Goal: Information Seeking & Learning: Find specific page/section

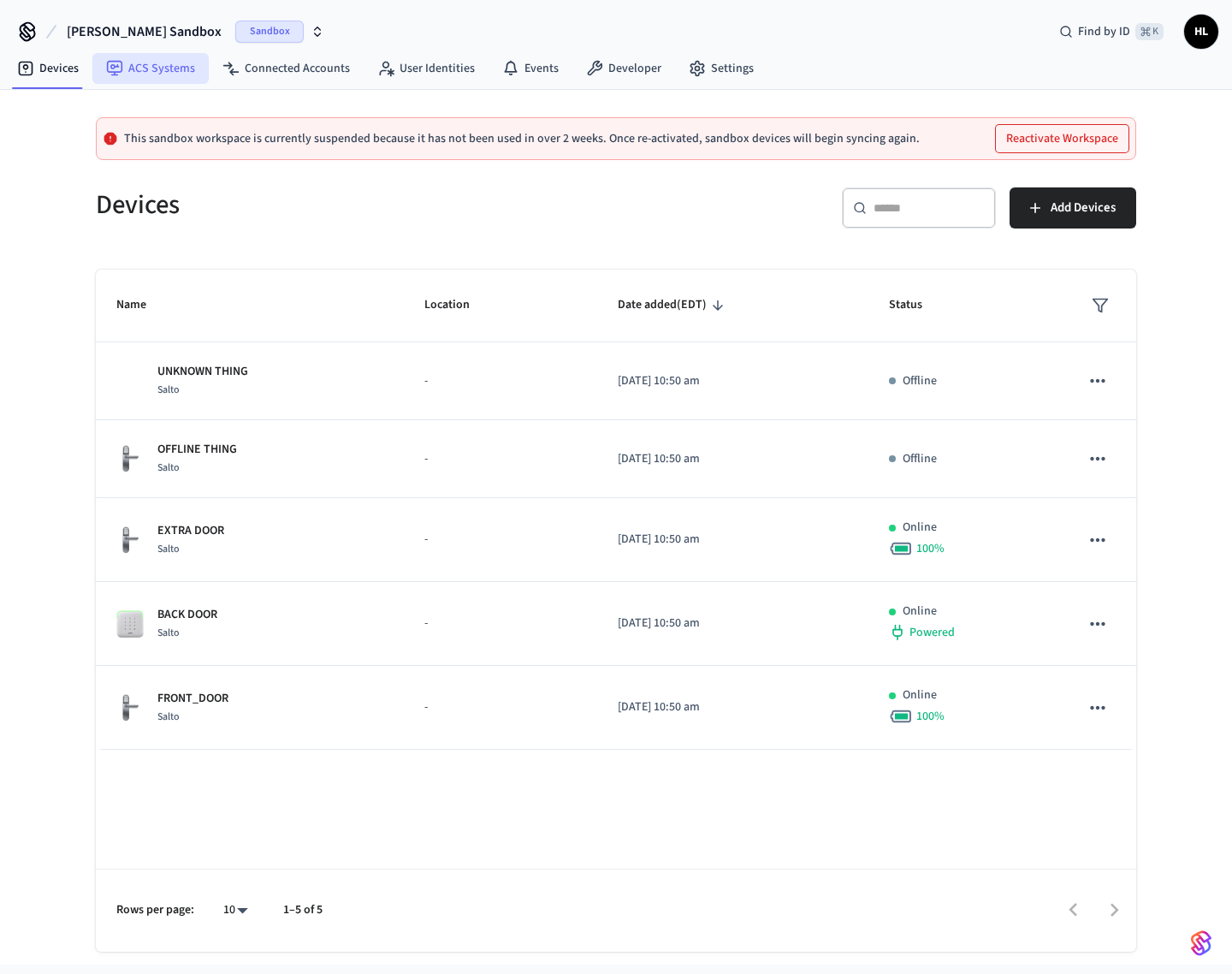
click at [139, 73] on link "ACS Systems" at bounding box center [150, 68] width 116 height 30
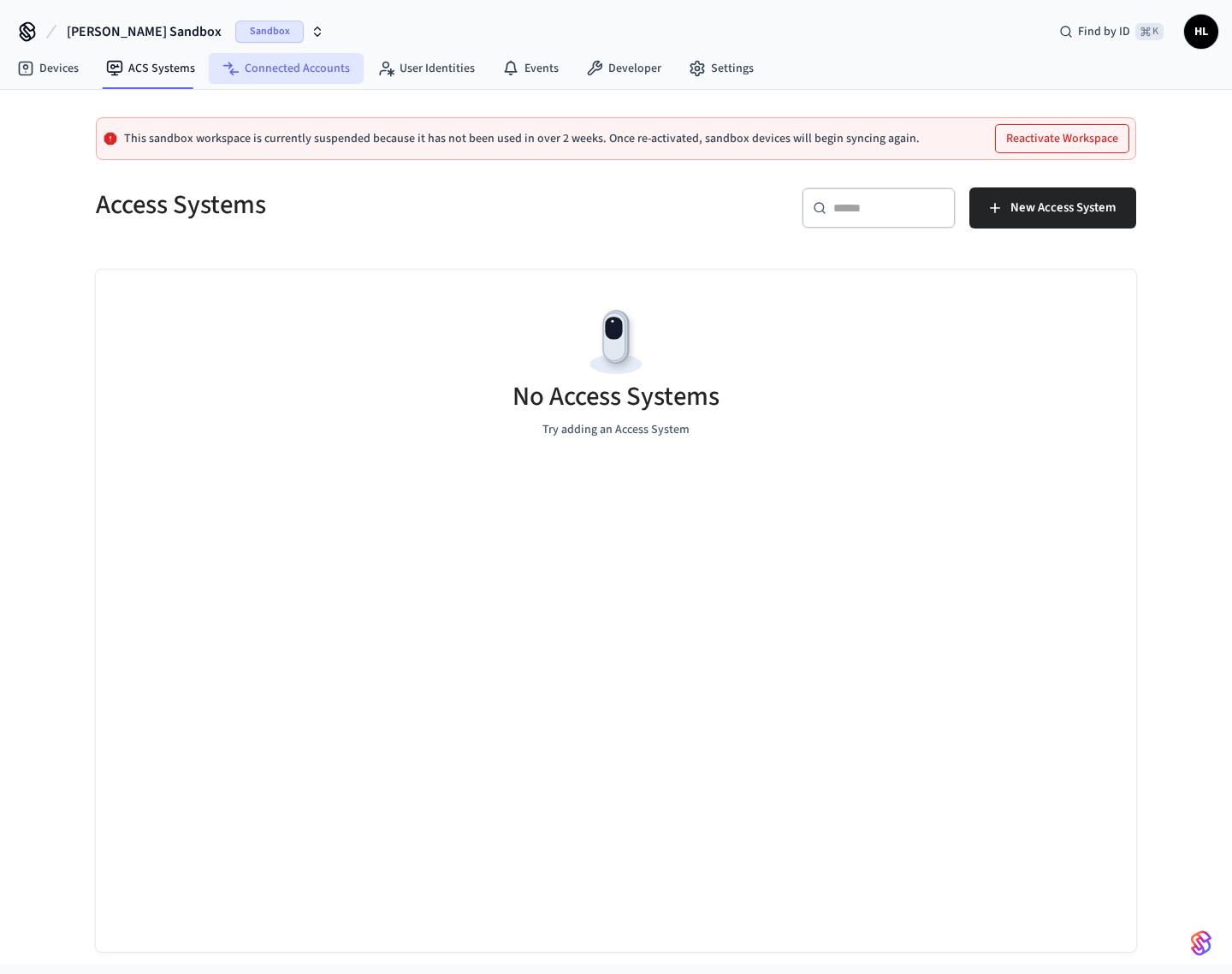
click at [310, 80] on link "Connected Accounts" at bounding box center [286, 68] width 155 height 30
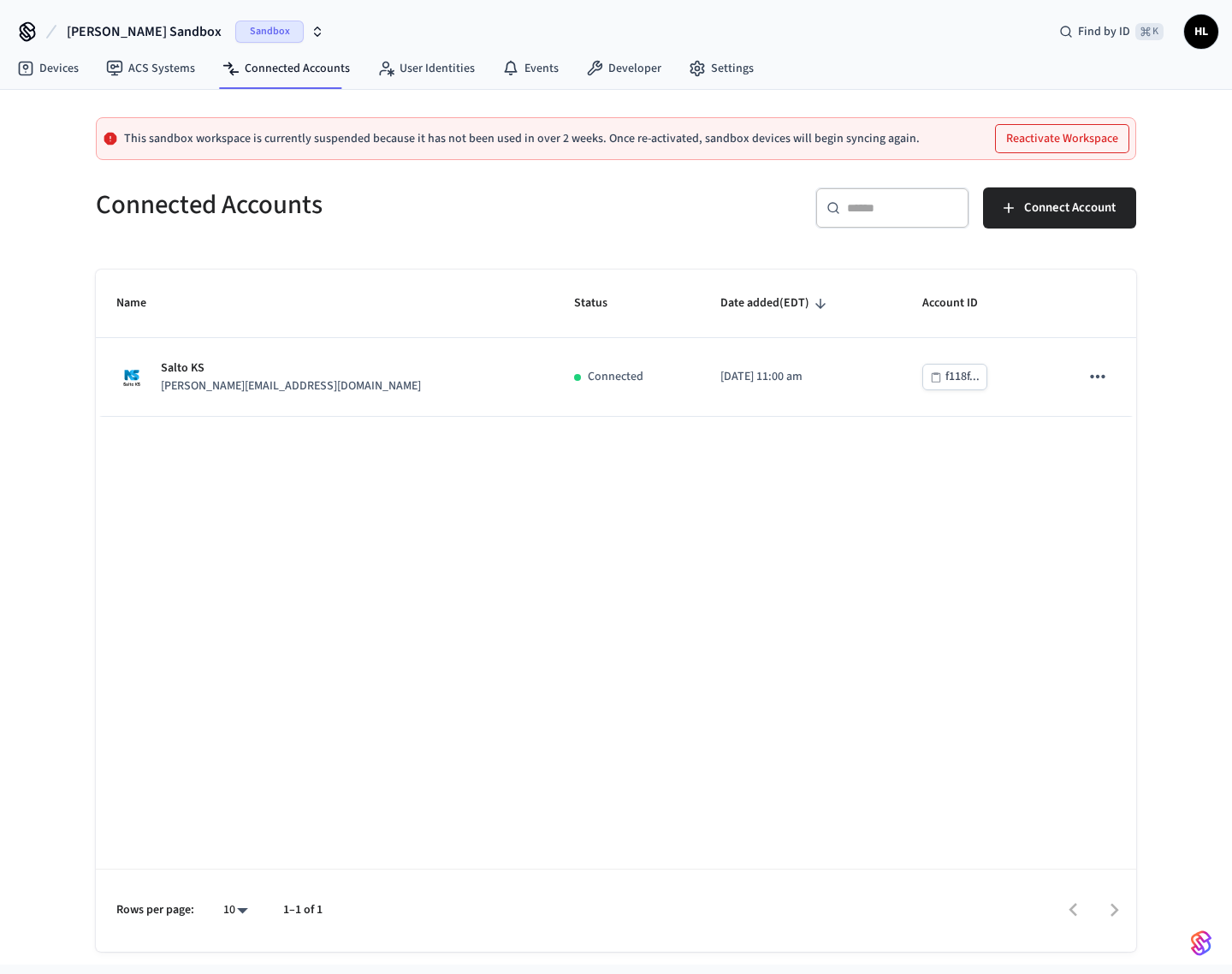
click at [134, 84] on nav "Devices ACS Systems Connected Accounts User Identities Events Developer Settings" at bounding box center [385, 69] width 764 height 39
click at [148, 46] on button "[PERSON_NAME] Sandbox Sandbox" at bounding box center [195, 31] width 268 height 36
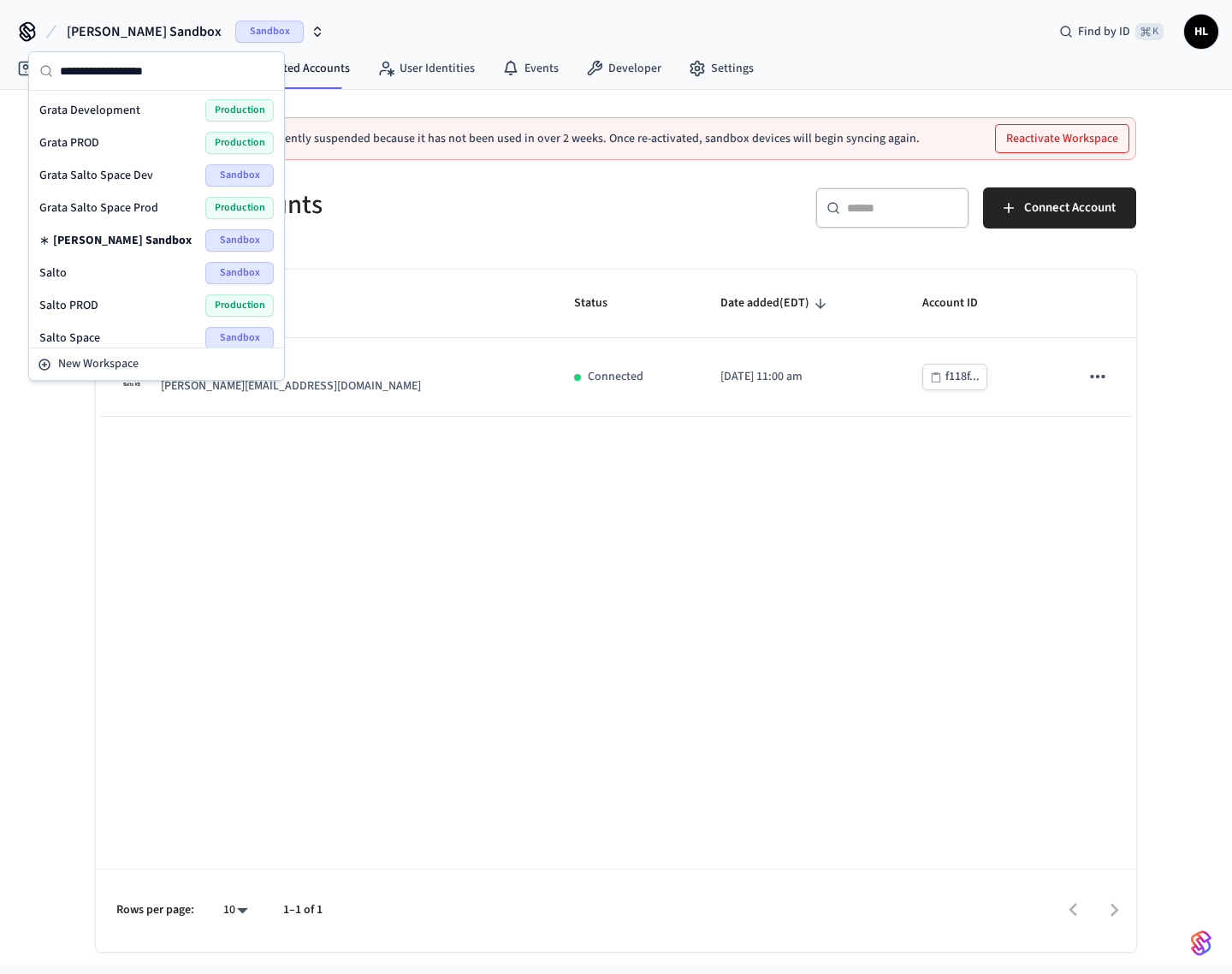
click at [149, 38] on span "[PERSON_NAME] Sandbox" at bounding box center [144, 32] width 155 height 21
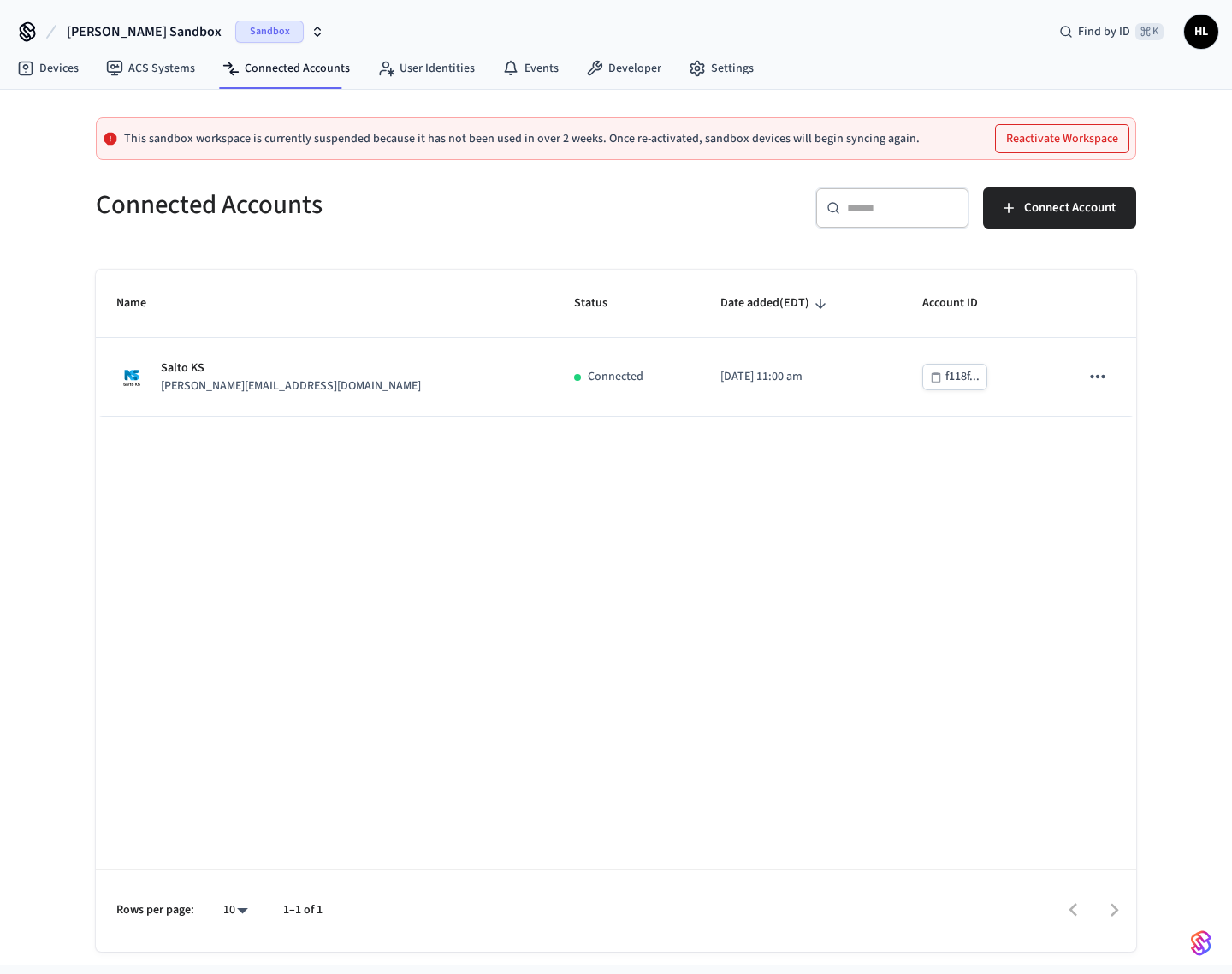
click at [149, 38] on span "[PERSON_NAME] Sandbox" at bounding box center [144, 32] width 155 height 21
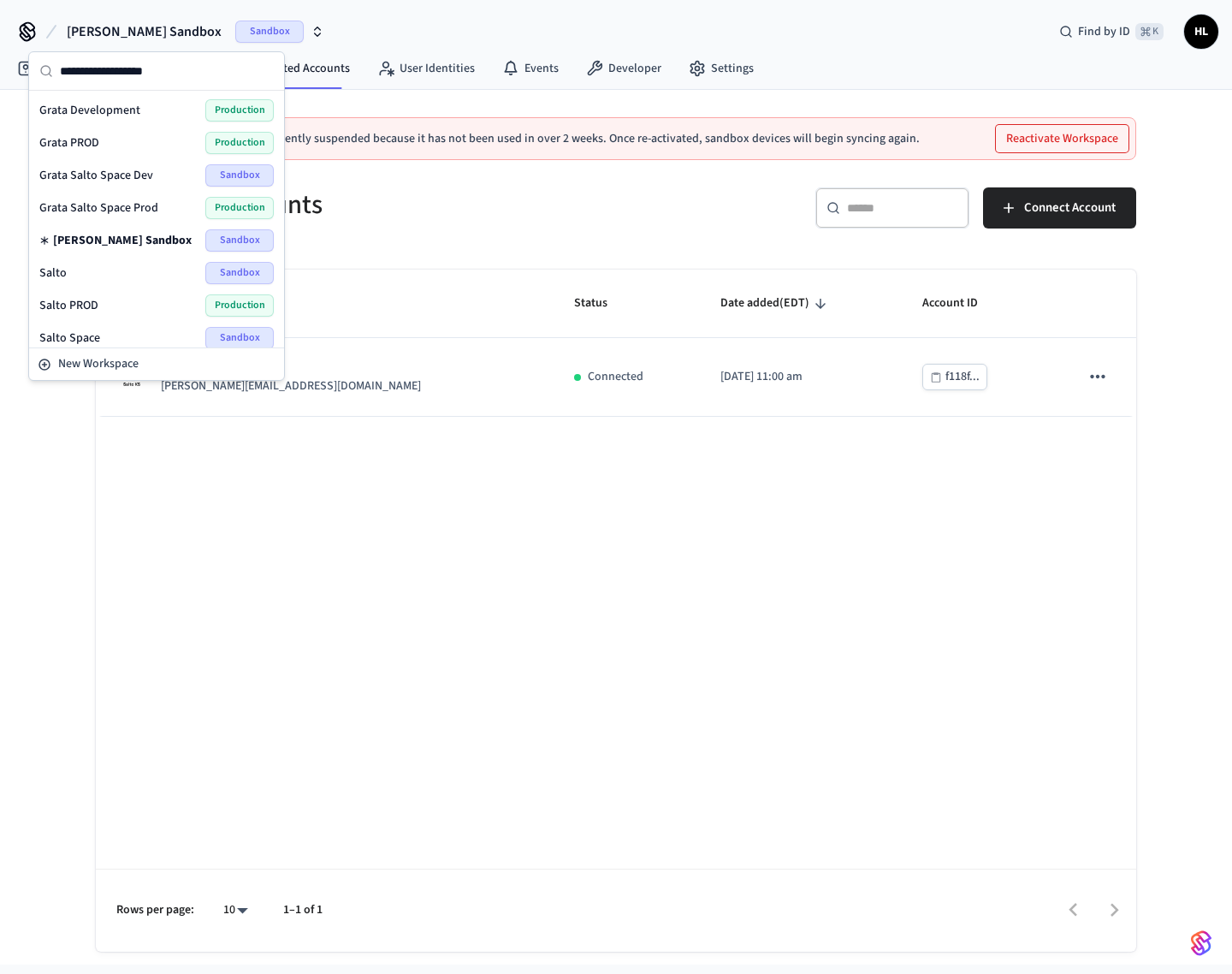
click at [134, 142] on div "Grata PROD Production" at bounding box center [156, 143] width 235 height 23
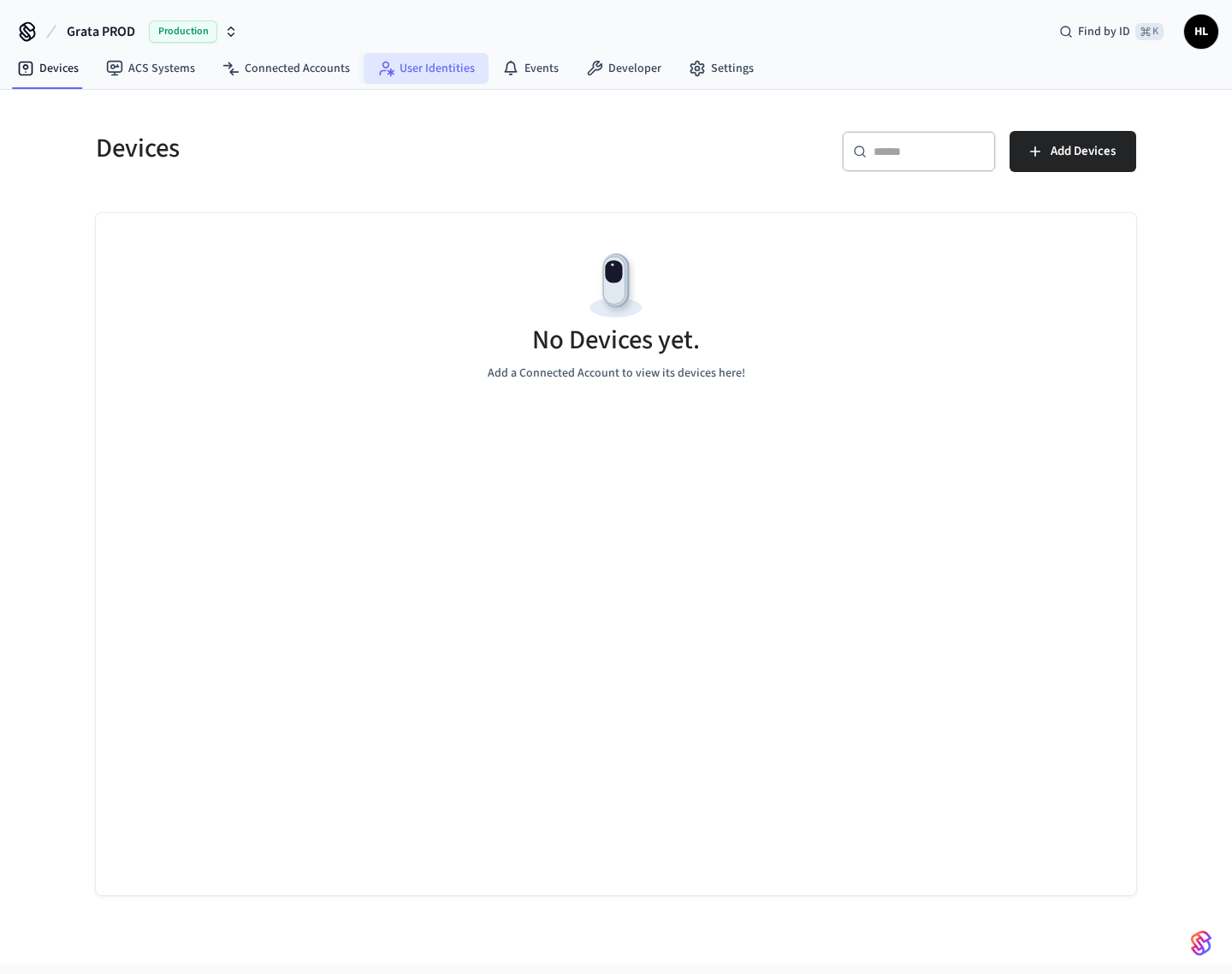
click at [449, 62] on link "User Identities" at bounding box center [427, 68] width 125 height 30
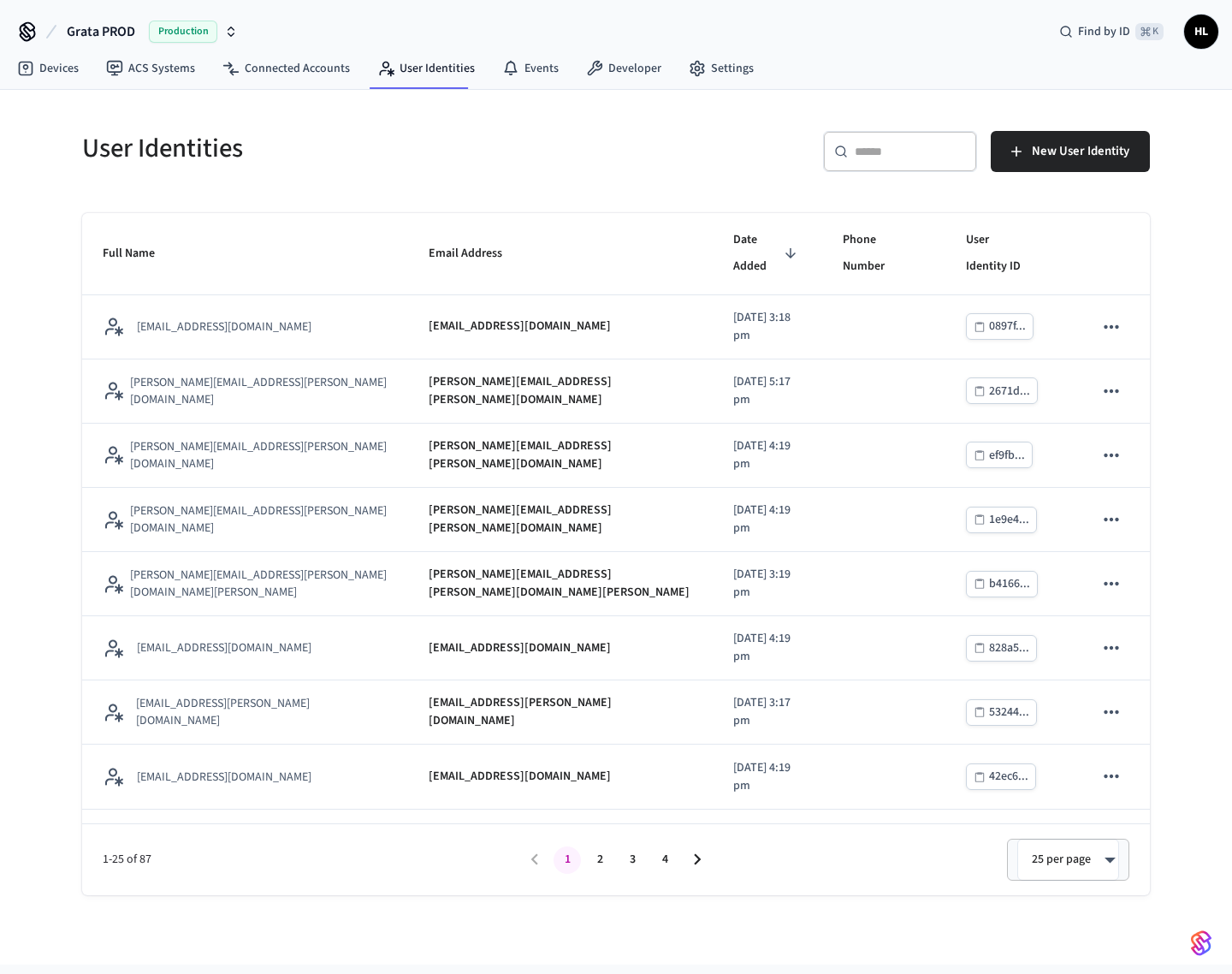
click at [875, 159] on input "text" at bounding box center [911, 151] width 111 height 17
paste input "**********"
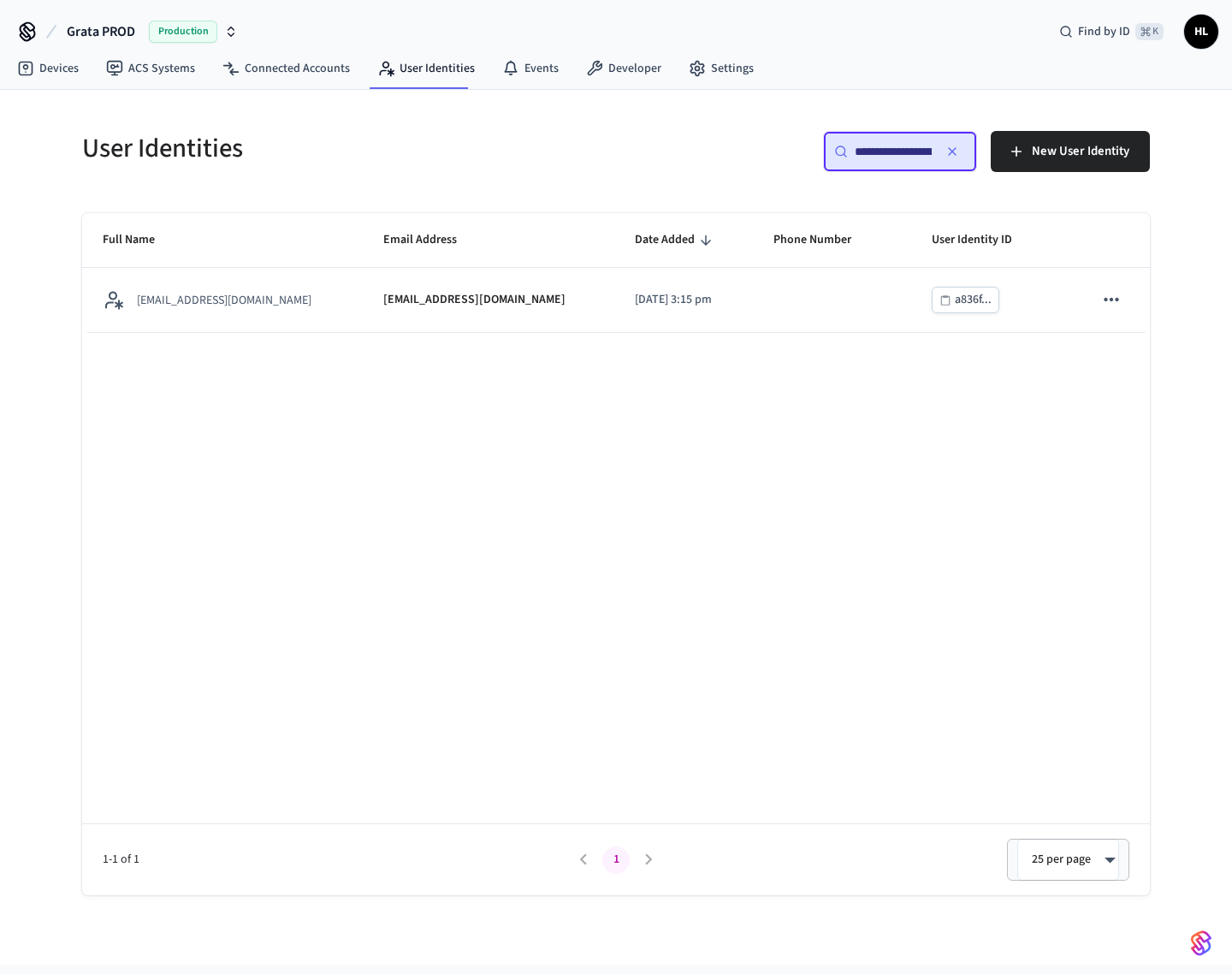
scroll to position [0, 41]
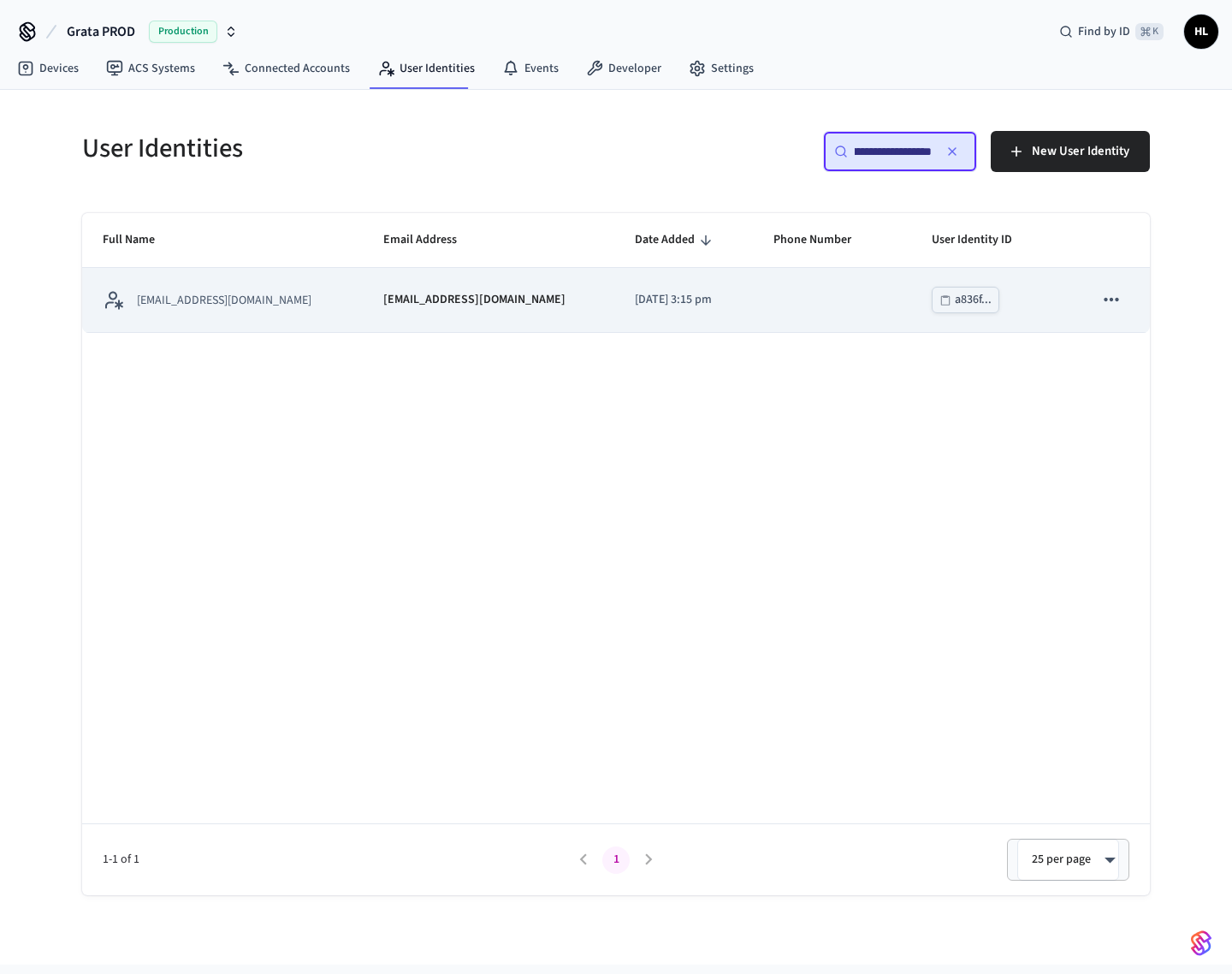
type input "**********"
click at [444, 297] on p "[EMAIL_ADDRESS][DOMAIN_NAME]" at bounding box center [474, 300] width 182 height 18
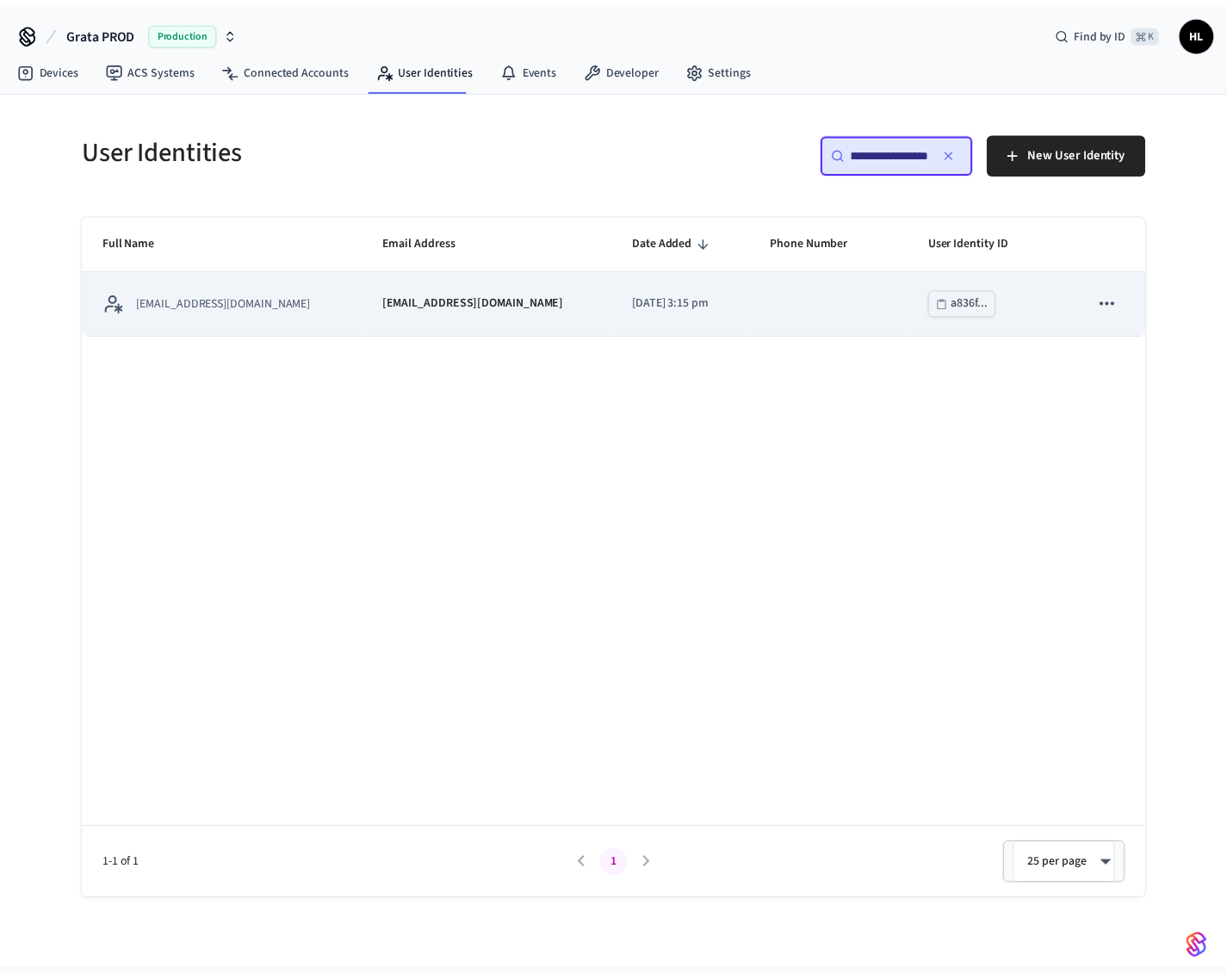
scroll to position [0, 0]
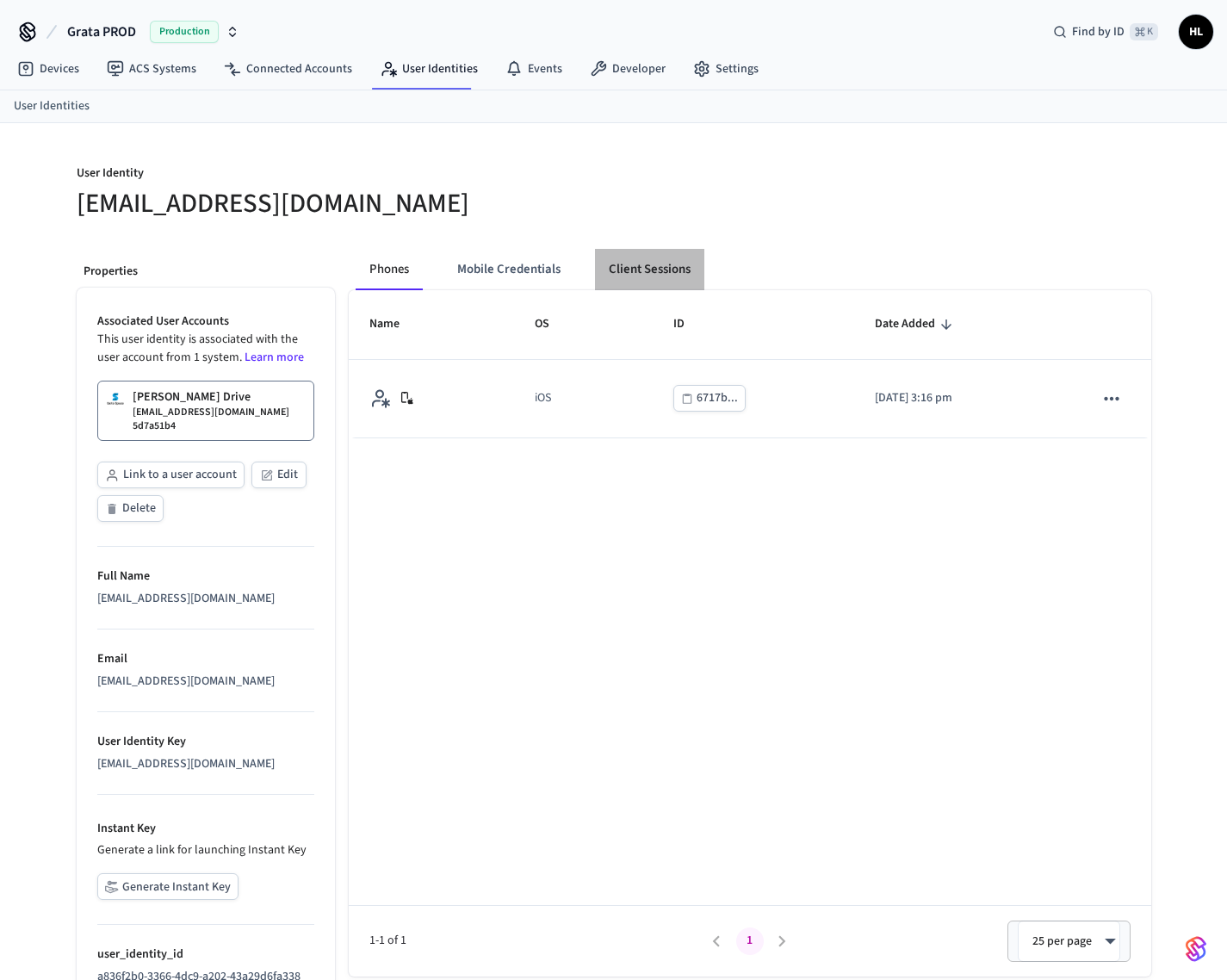
click at [632, 273] on button "Client Sessions" at bounding box center [650, 269] width 109 height 41
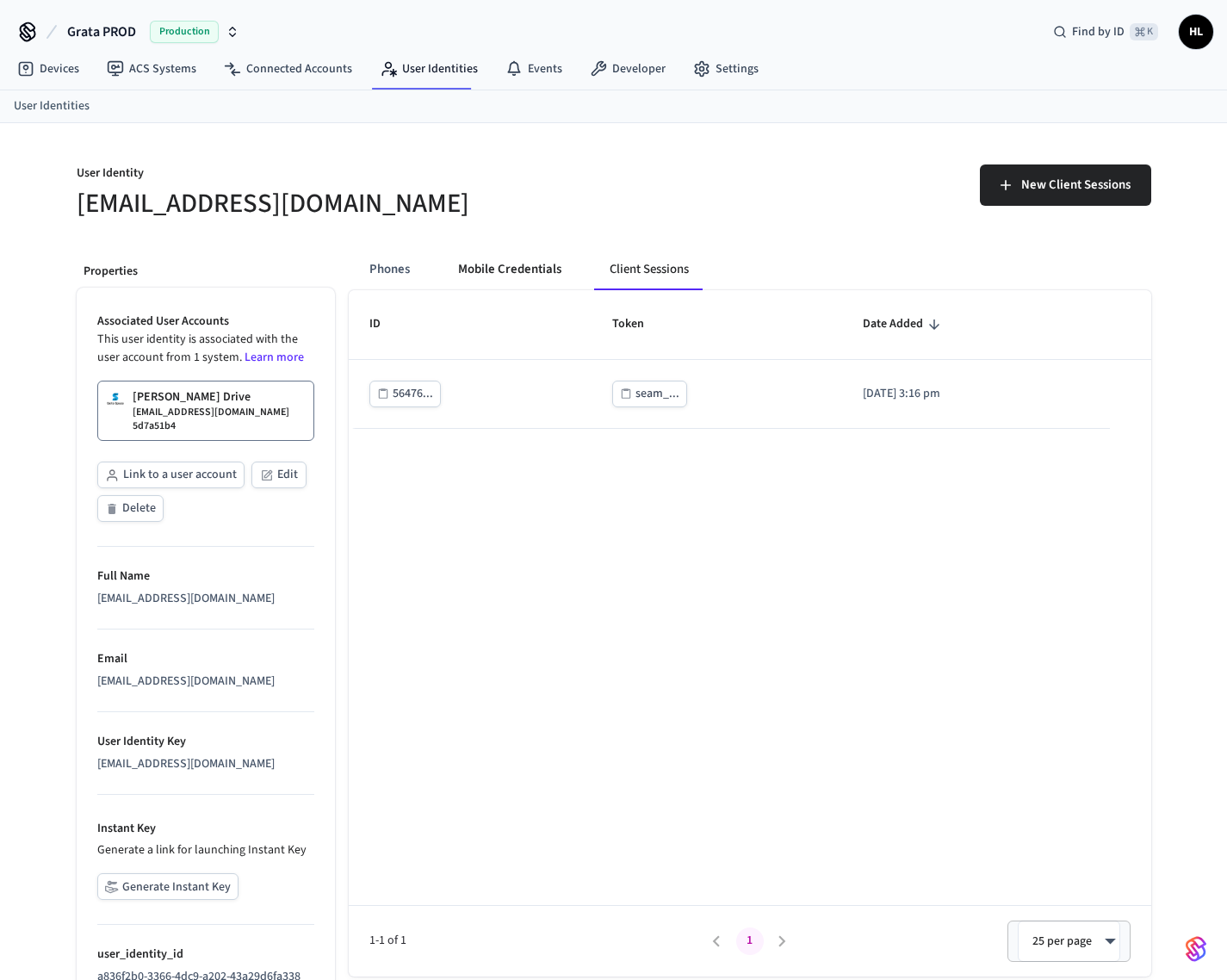
click at [533, 269] on button "Mobile Credentials" at bounding box center [510, 269] width 131 height 41
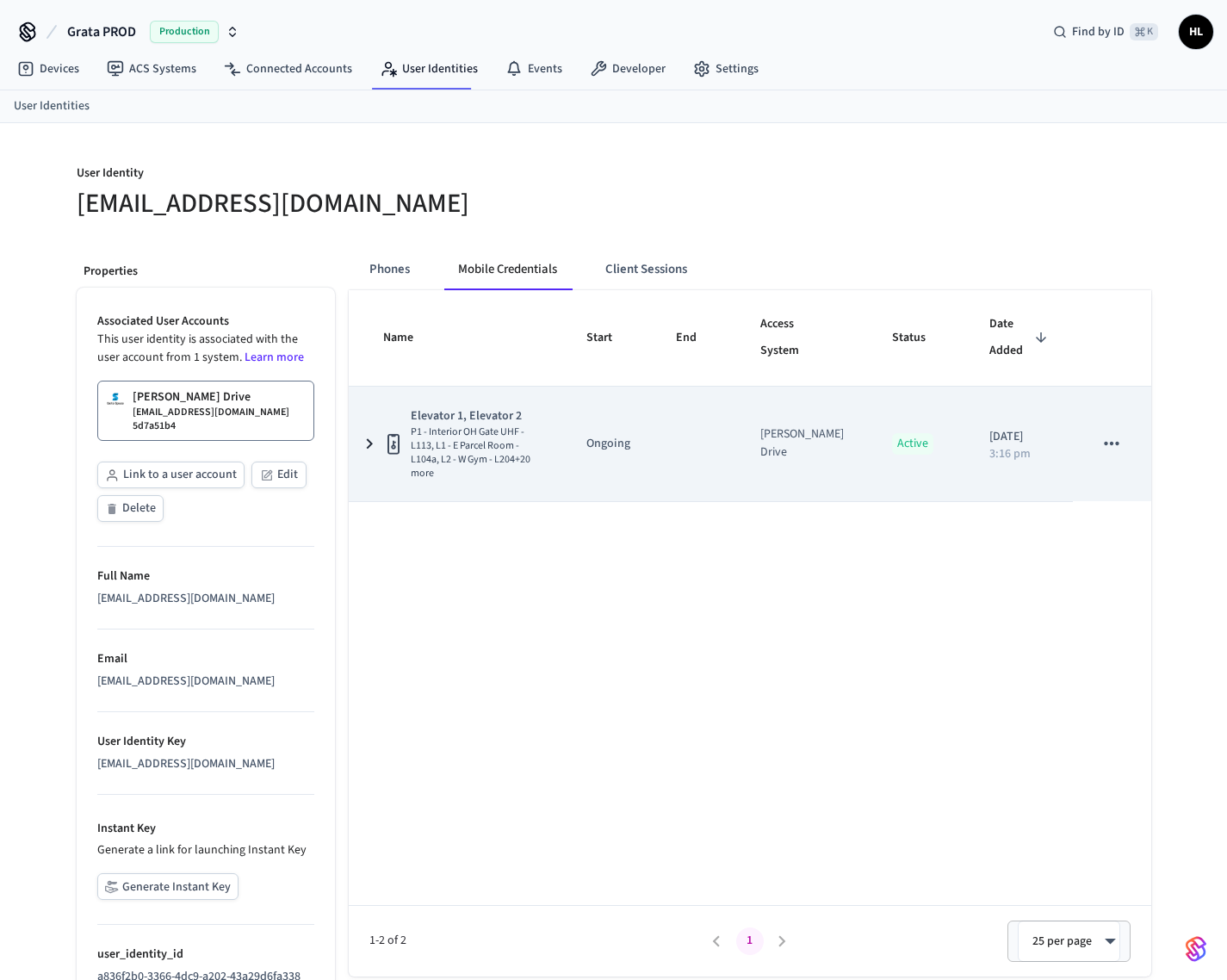
click at [369, 435] on icon "sticky table" at bounding box center [370, 443] width 21 height 22
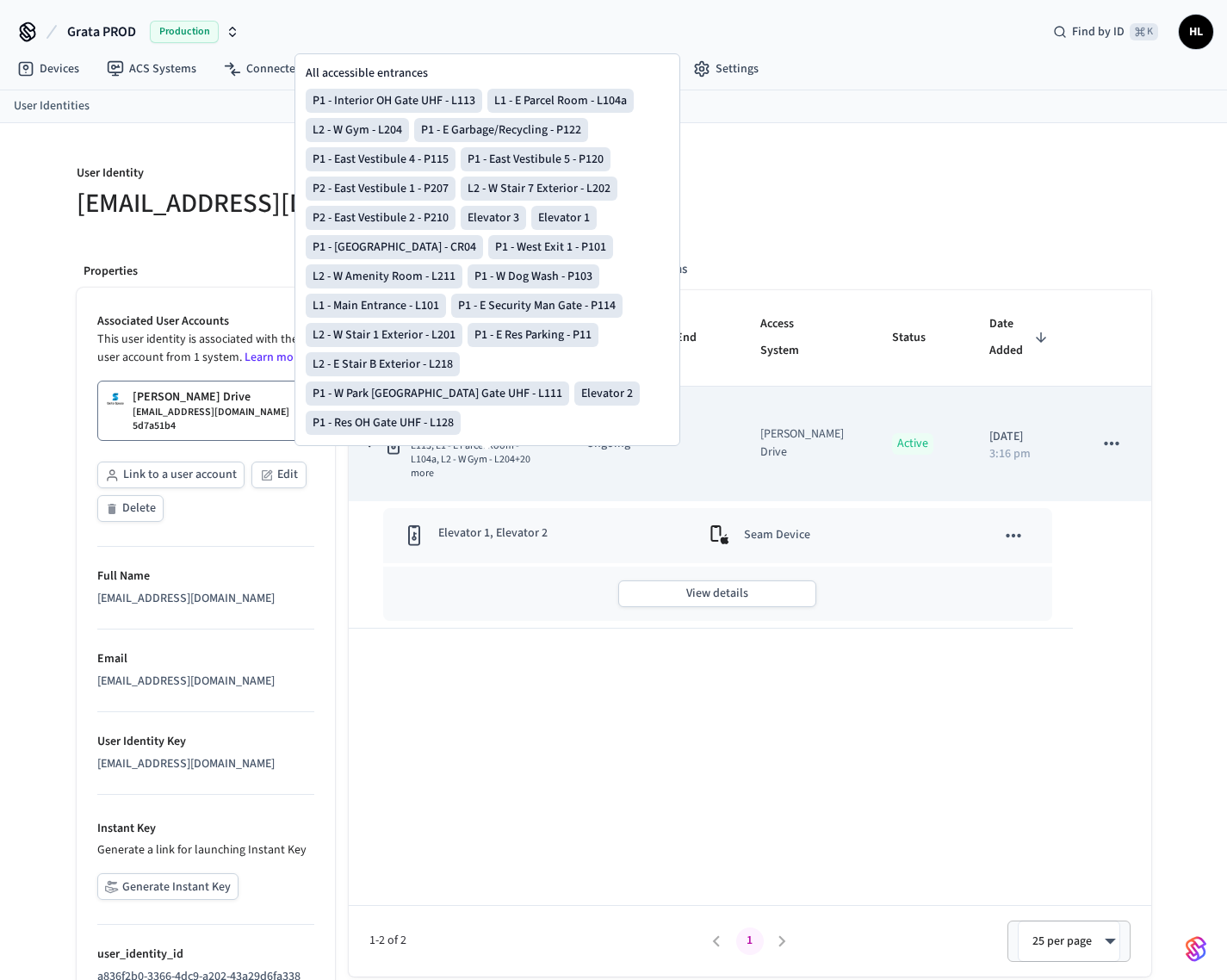
click at [466, 431] on span "P1 - Interior OH Gate UHF - L113, L1 - E Parcel Room - L104a, L2 - W Gym - L204…" at bounding box center [478, 453] width 135 height 55
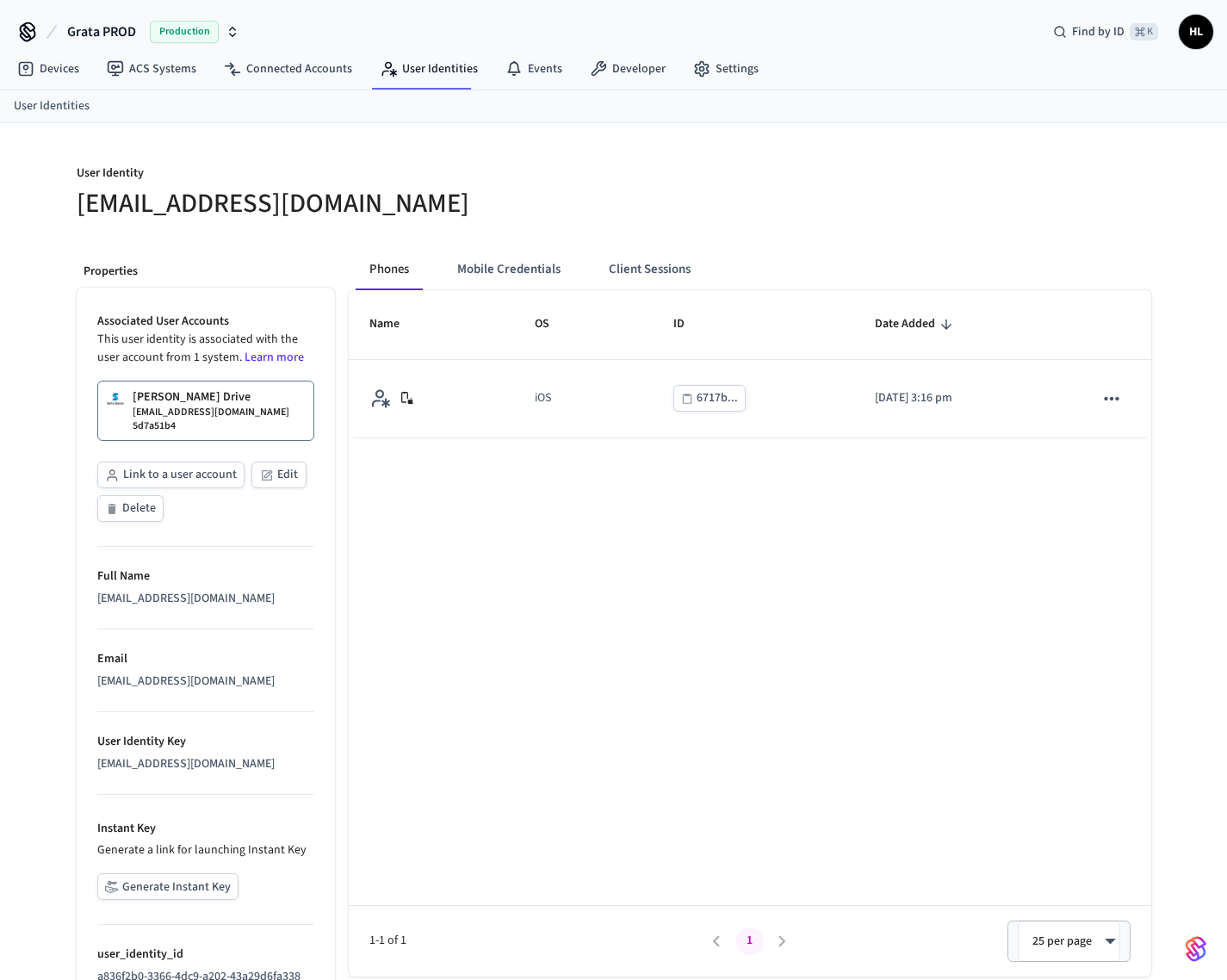
click at [218, 402] on p "[PERSON_NAME] Drive" at bounding box center [192, 397] width 118 height 17
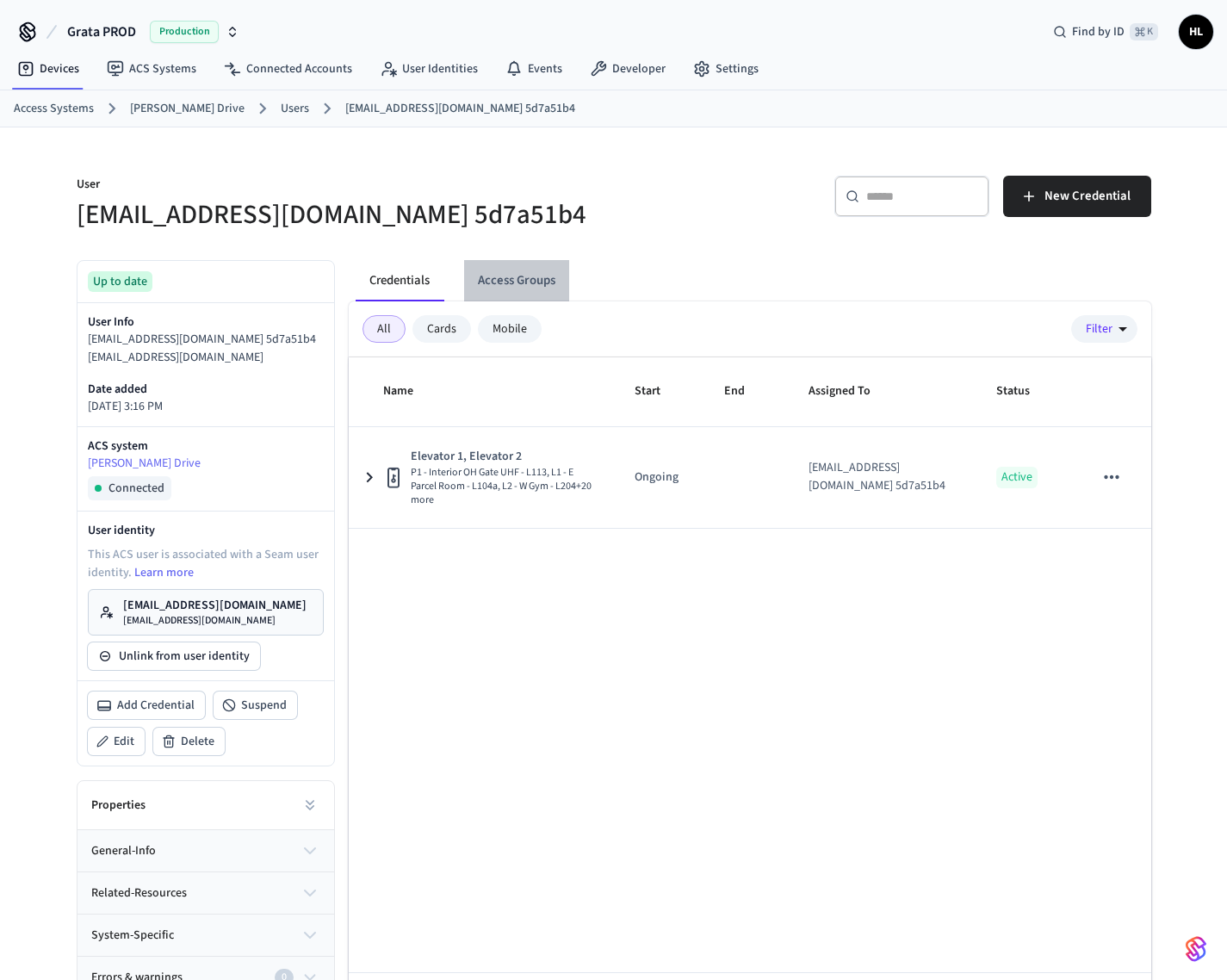
click at [504, 279] on button "Access Groups" at bounding box center [517, 280] width 105 height 41
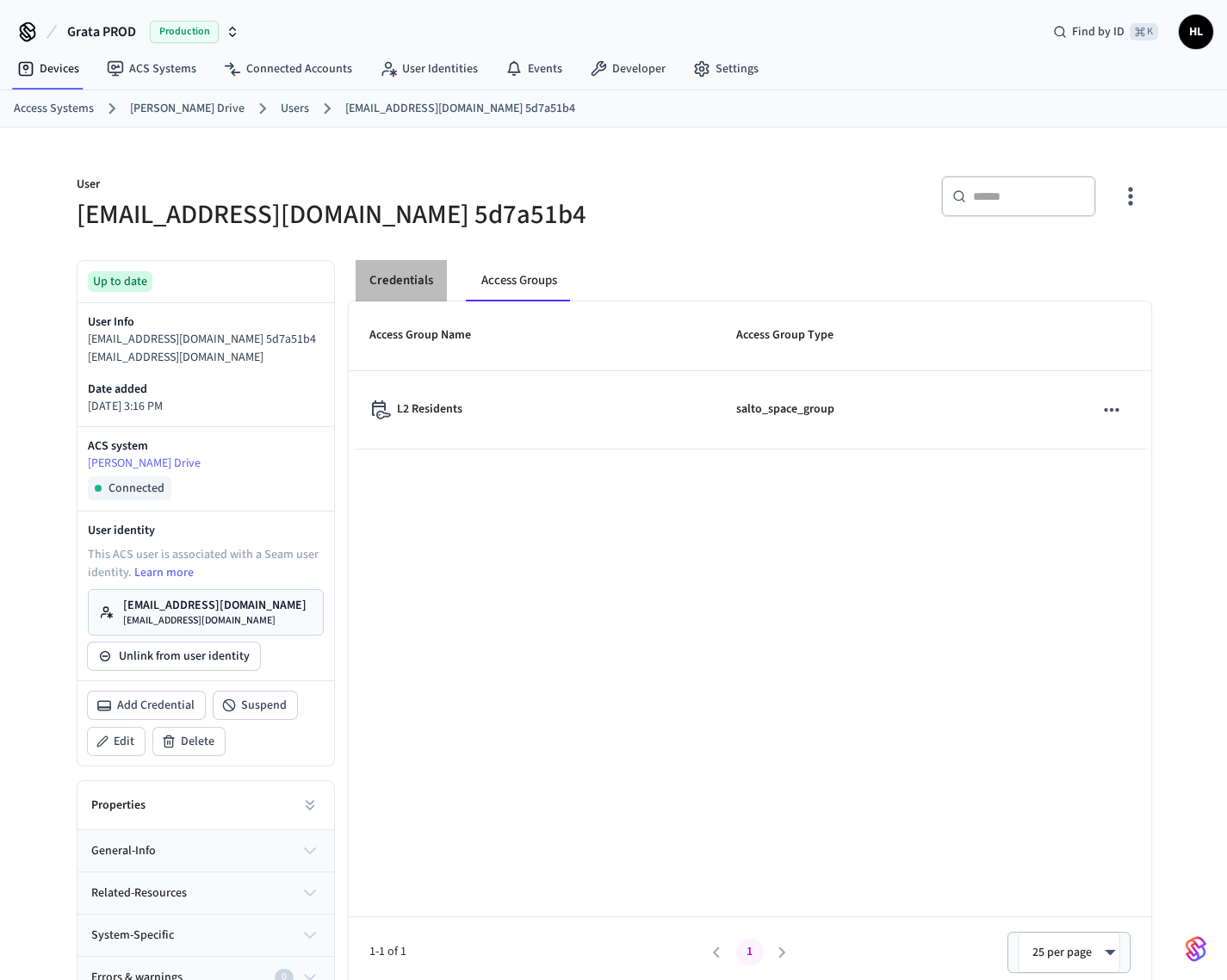
click at [425, 286] on button "Credentials" at bounding box center [401, 280] width 91 height 41
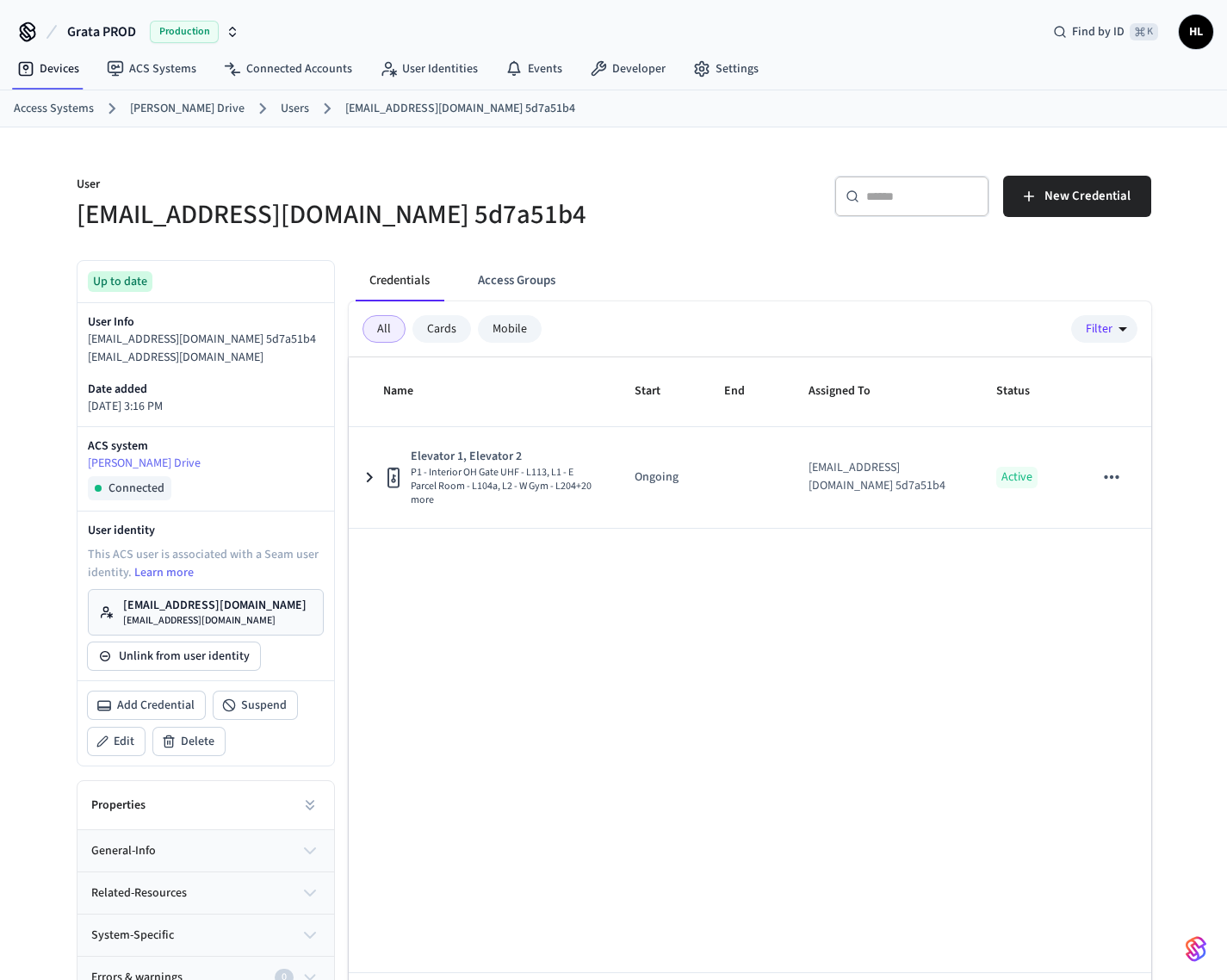
click at [519, 340] on div "Mobile" at bounding box center [510, 329] width 64 height 28
click at [517, 285] on button "Access Groups" at bounding box center [517, 280] width 105 height 41
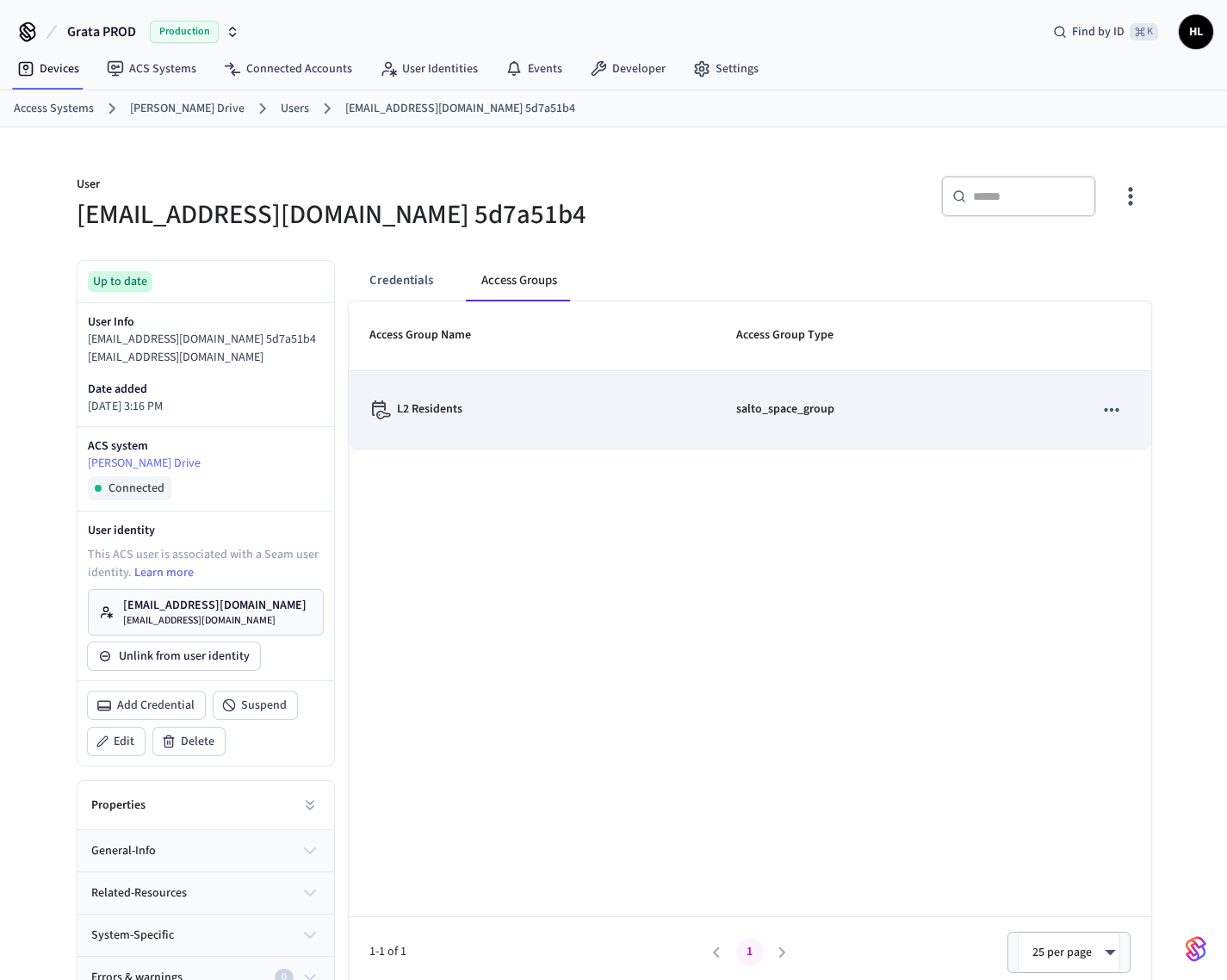
click at [471, 420] on td "L2 Residents" at bounding box center [533, 410] width 367 height 79
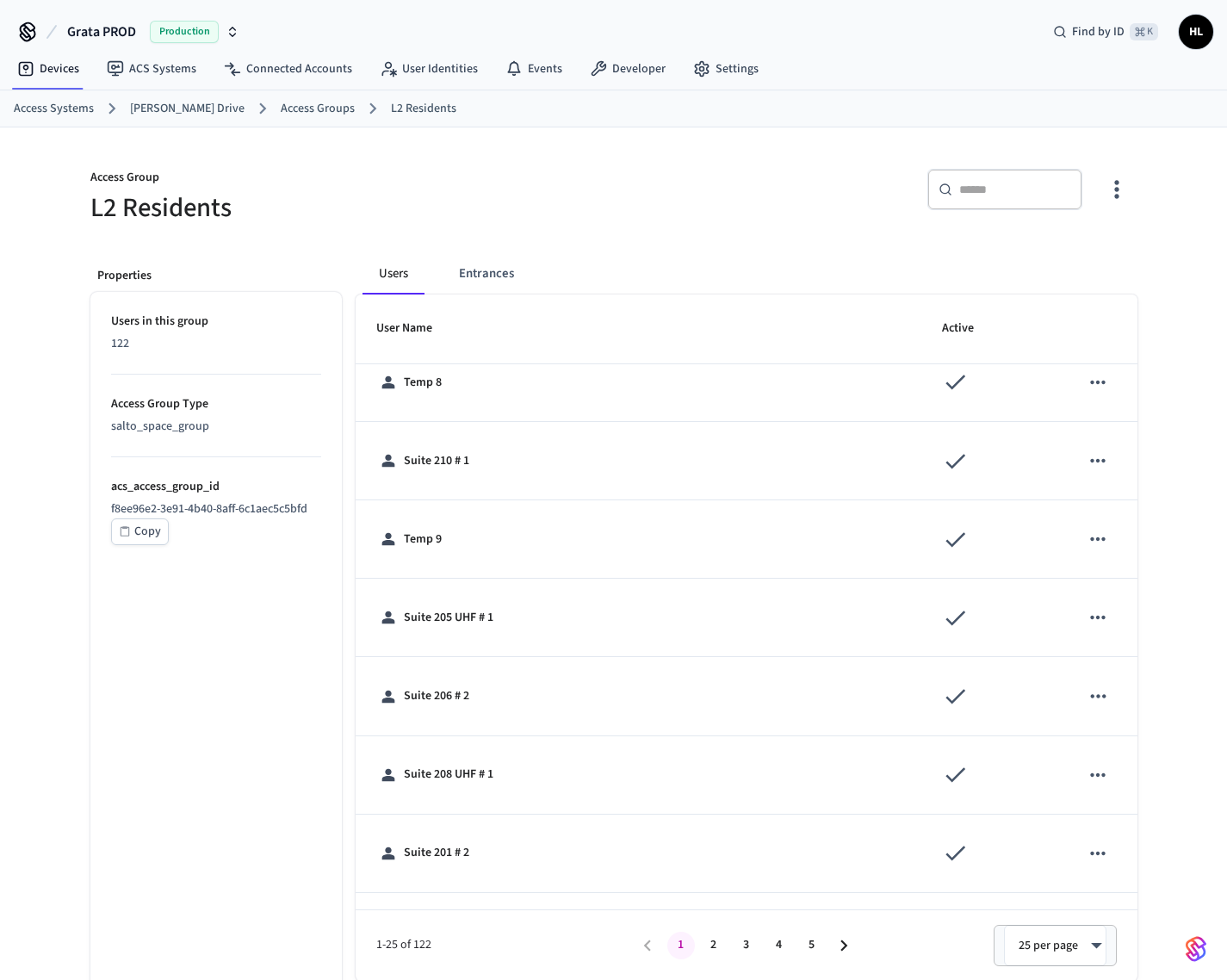
scroll to position [1416, 0]
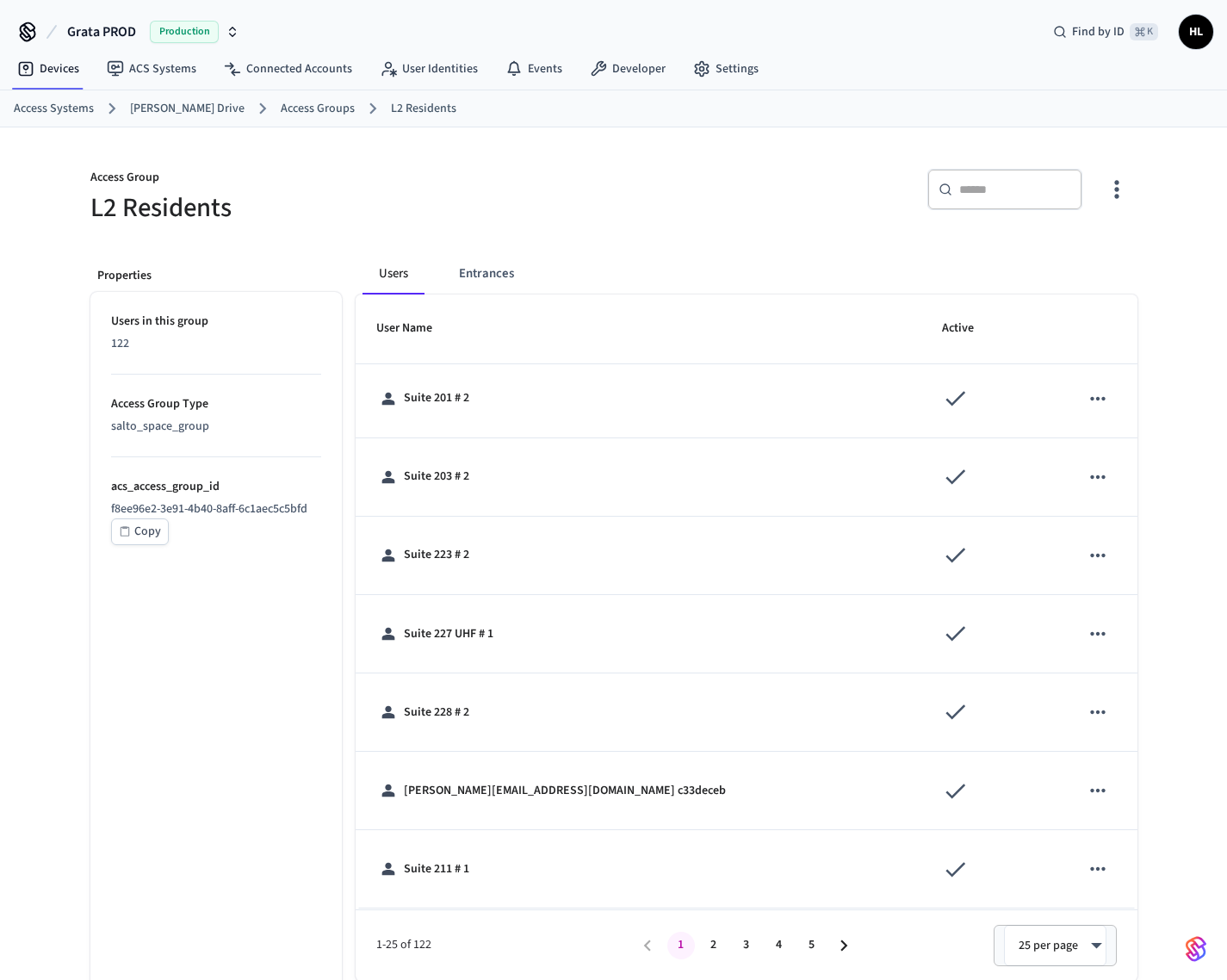
click at [720, 168] on div "​ ​" at bounding box center [870, 186] width 534 height 78
click at [291, 90] on div "Access Systems Grata Gordon Drive Access Groups L2 Residents" at bounding box center [613, 108] width 1227 height 37
click at [303, 106] on link "Access Groups" at bounding box center [317, 108] width 74 height 18
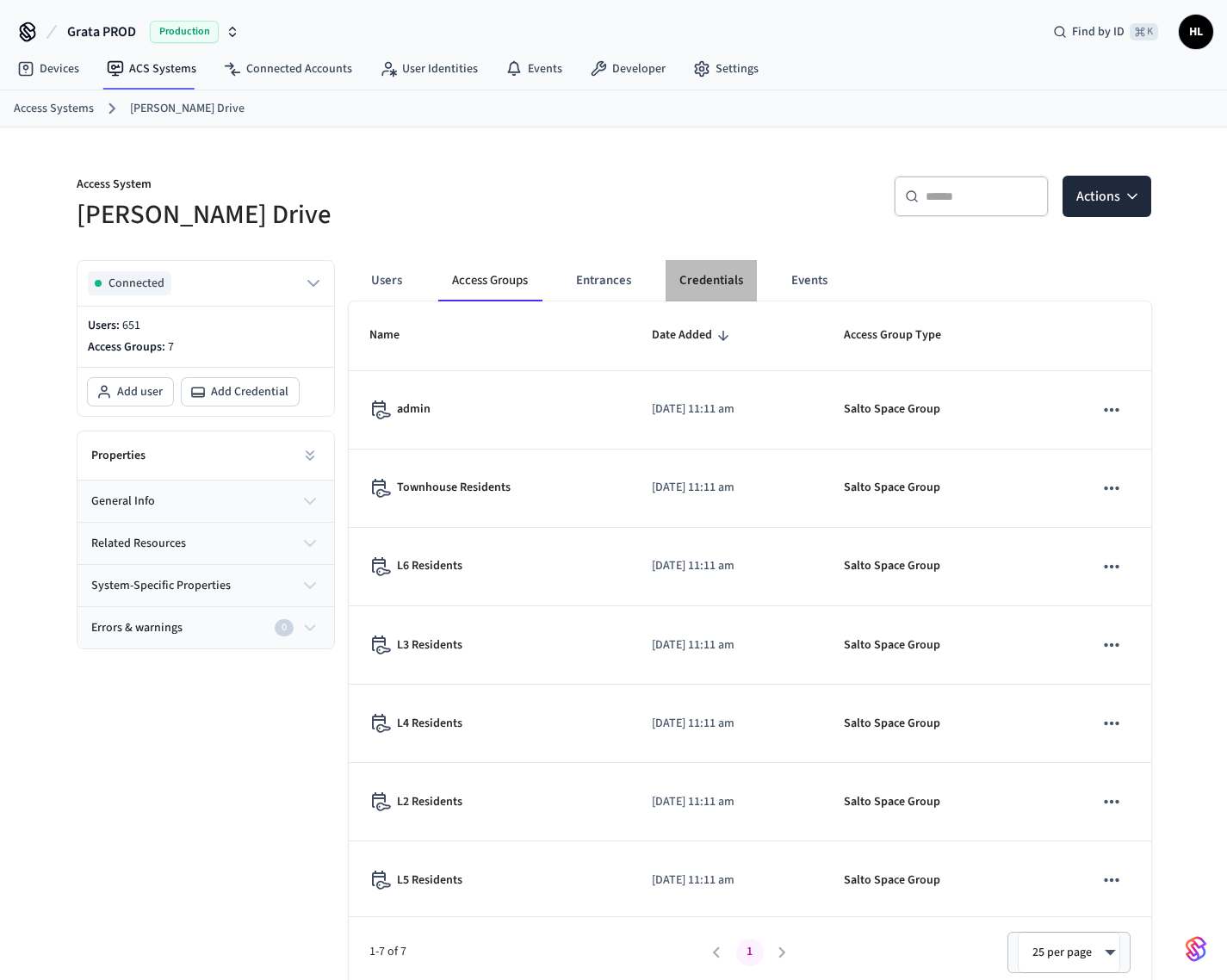
click at [691, 272] on button "Credentials" at bounding box center [711, 280] width 91 height 41
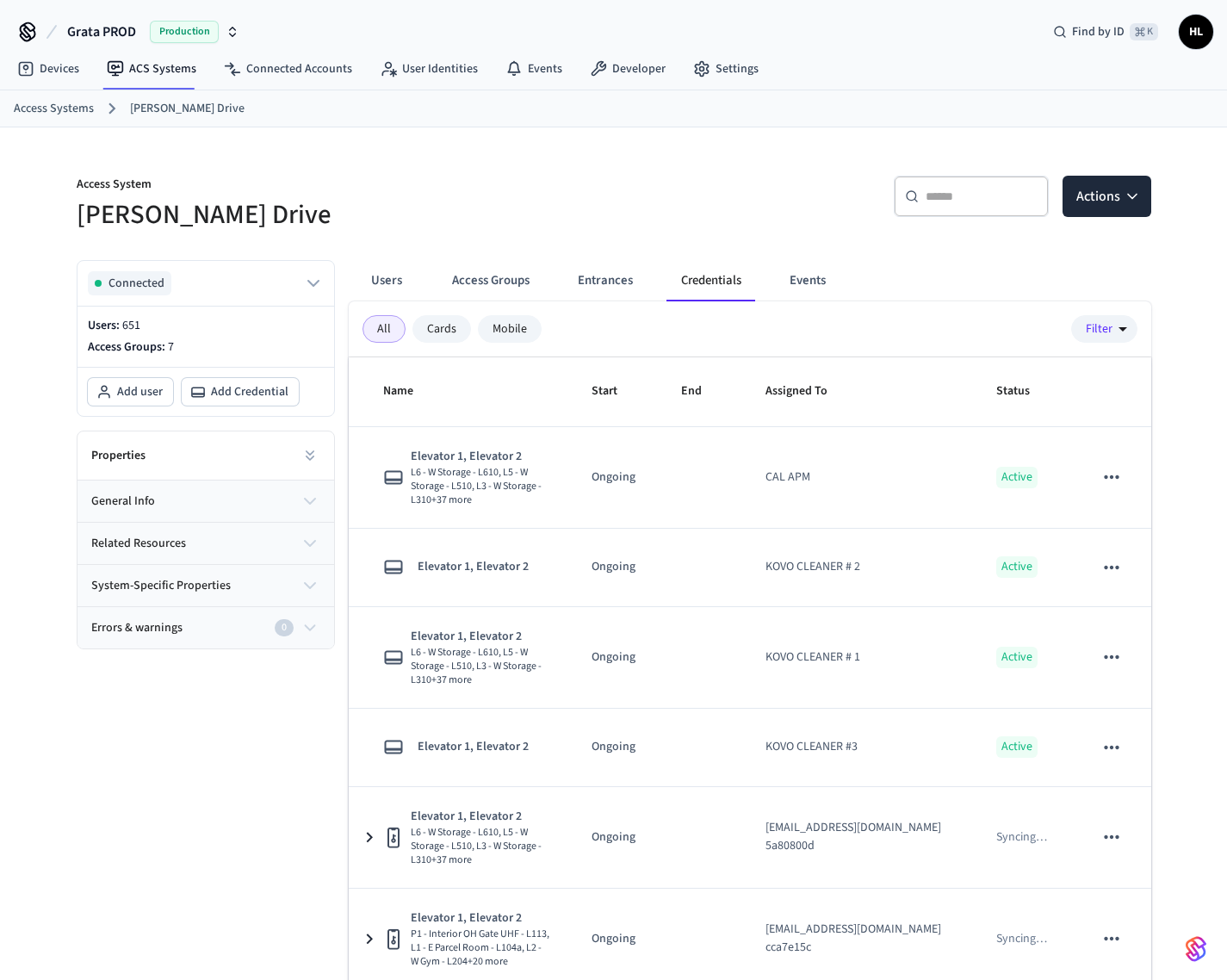
click at [508, 334] on div "Mobile" at bounding box center [510, 329] width 64 height 28
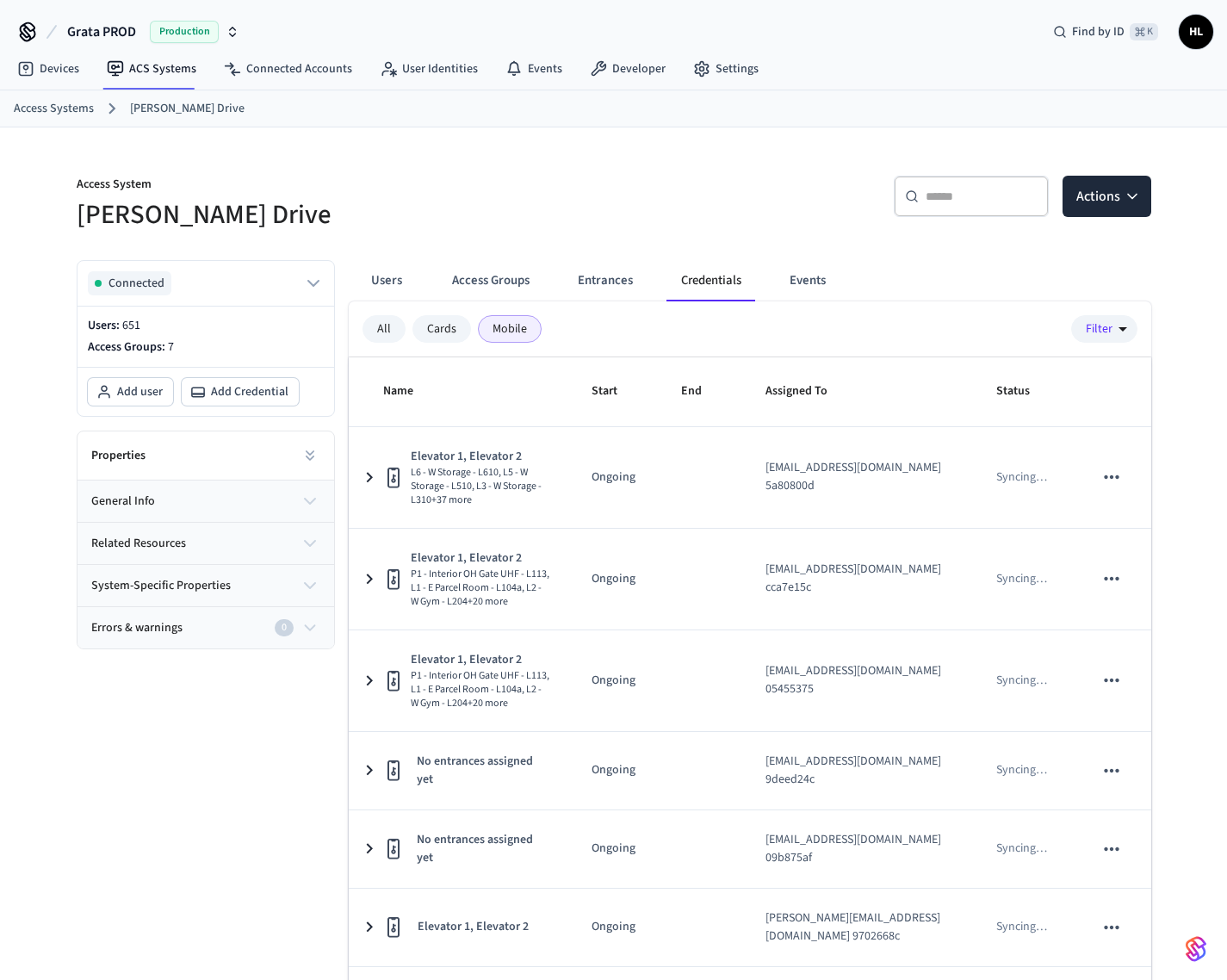
click at [972, 197] on input "text" at bounding box center [982, 197] width 112 height 17
paste input "**********"
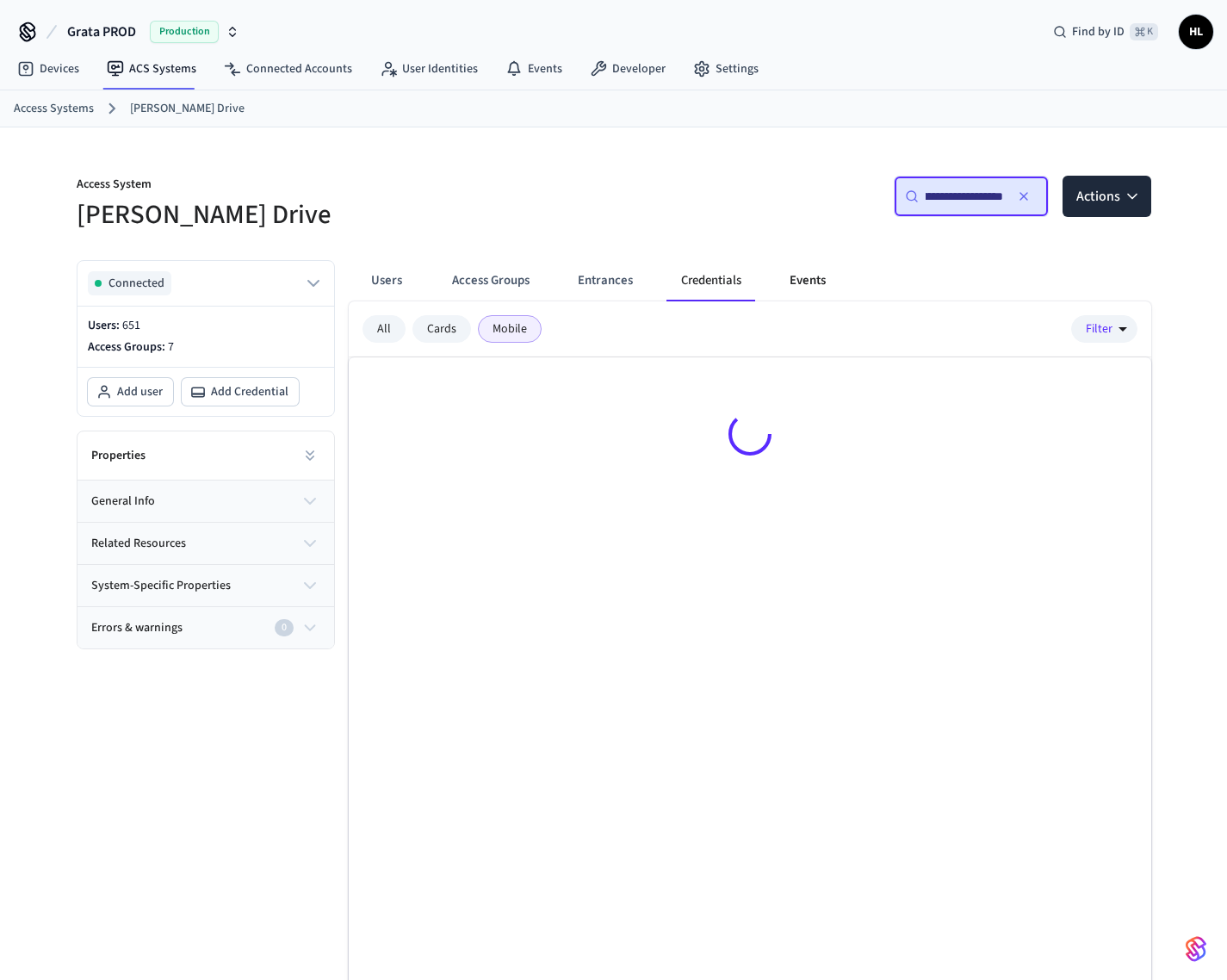
type input "**********"
click at [808, 286] on button "Events" at bounding box center [807, 280] width 64 height 41
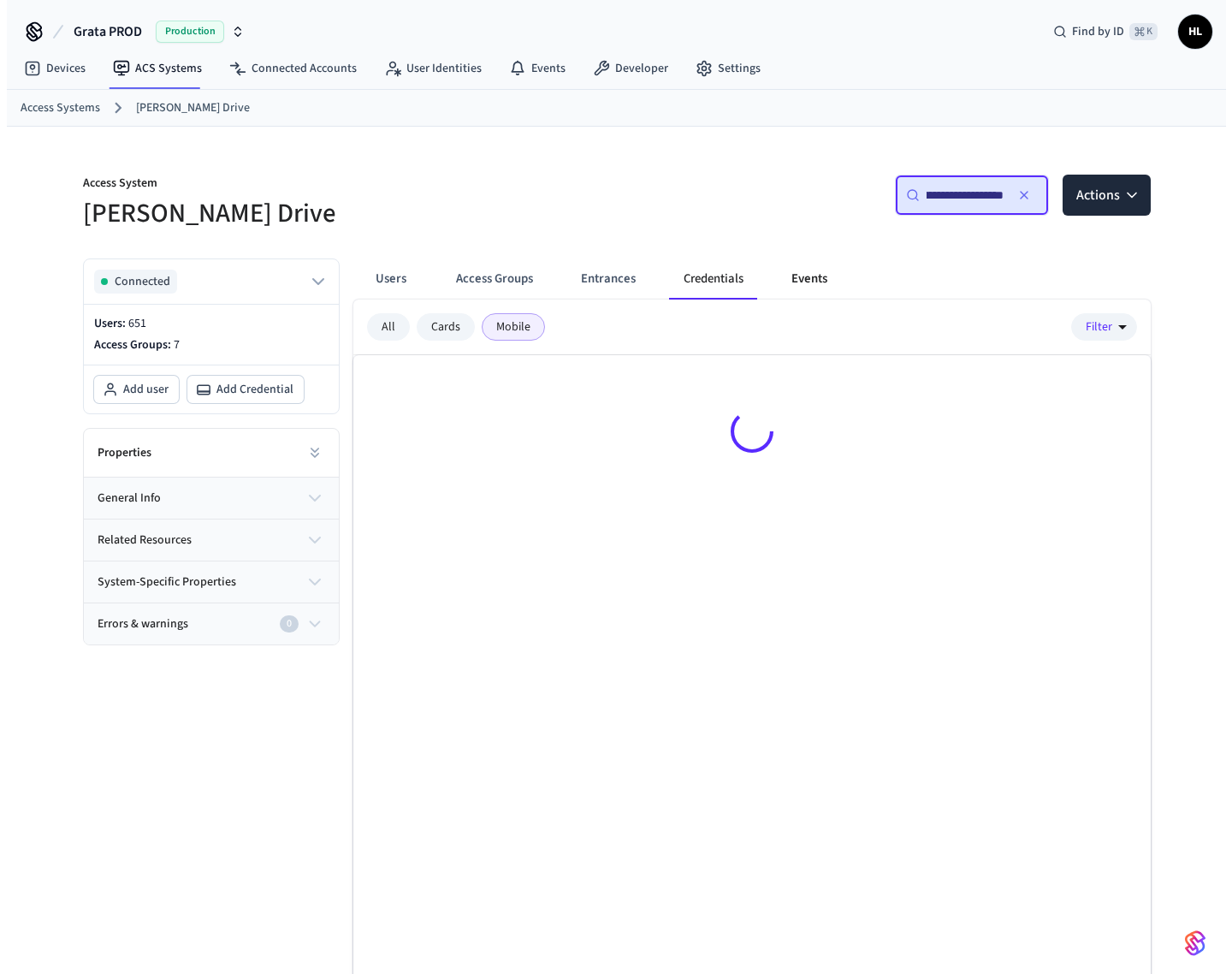
scroll to position [0, 0]
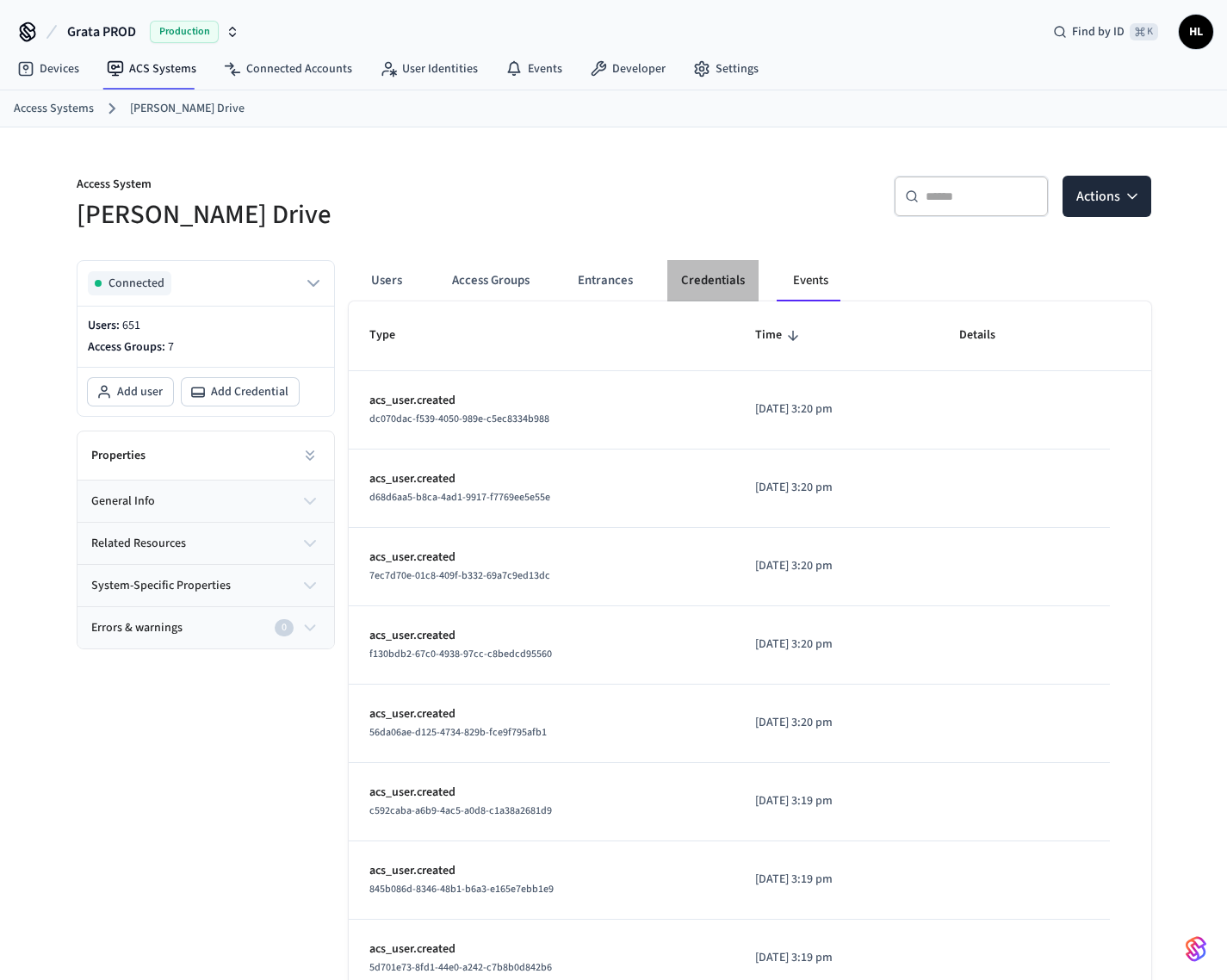
click at [735, 282] on button "Credentials" at bounding box center [713, 280] width 91 height 41
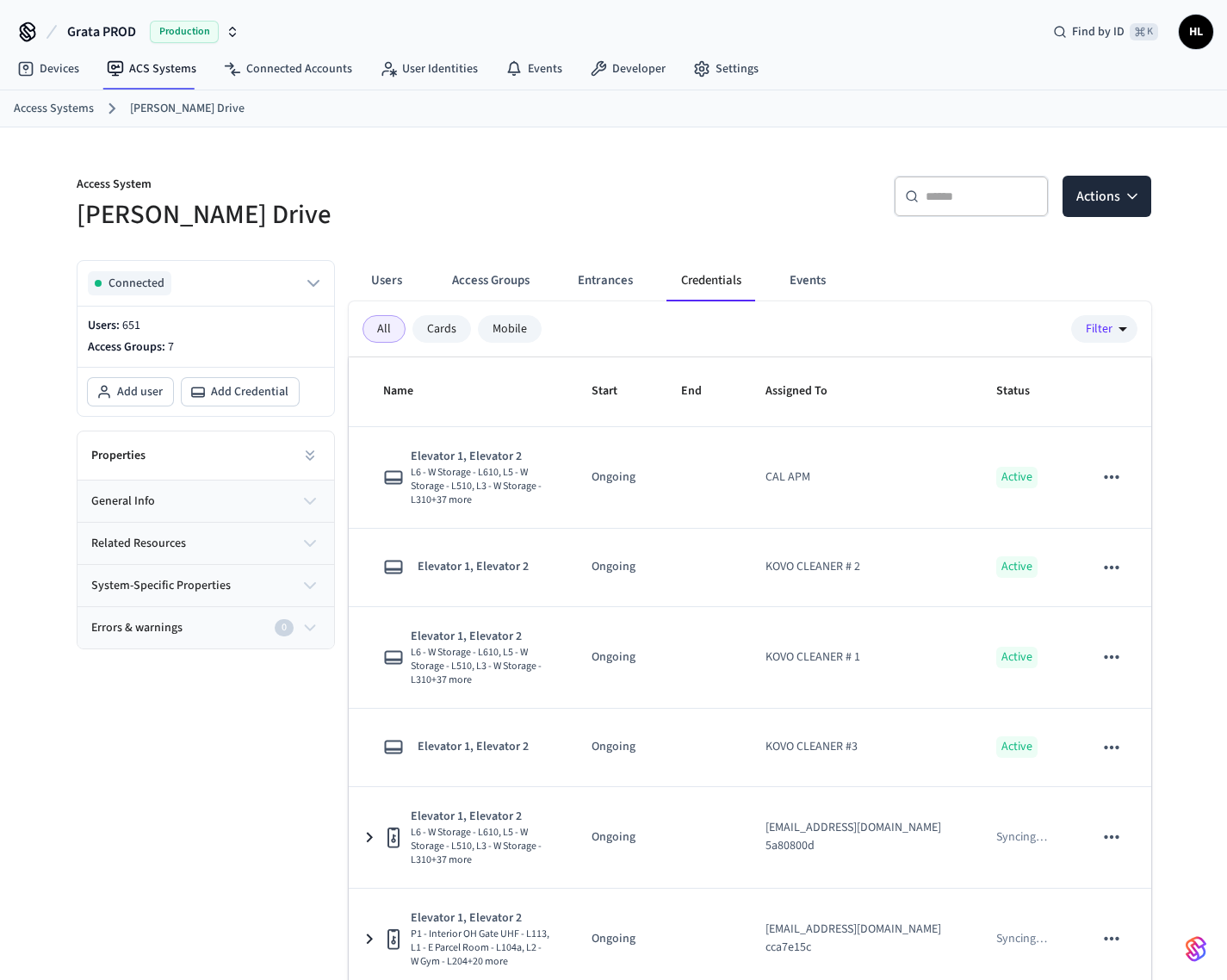
click at [938, 205] on div "​ ​" at bounding box center [971, 196] width 155 height 41
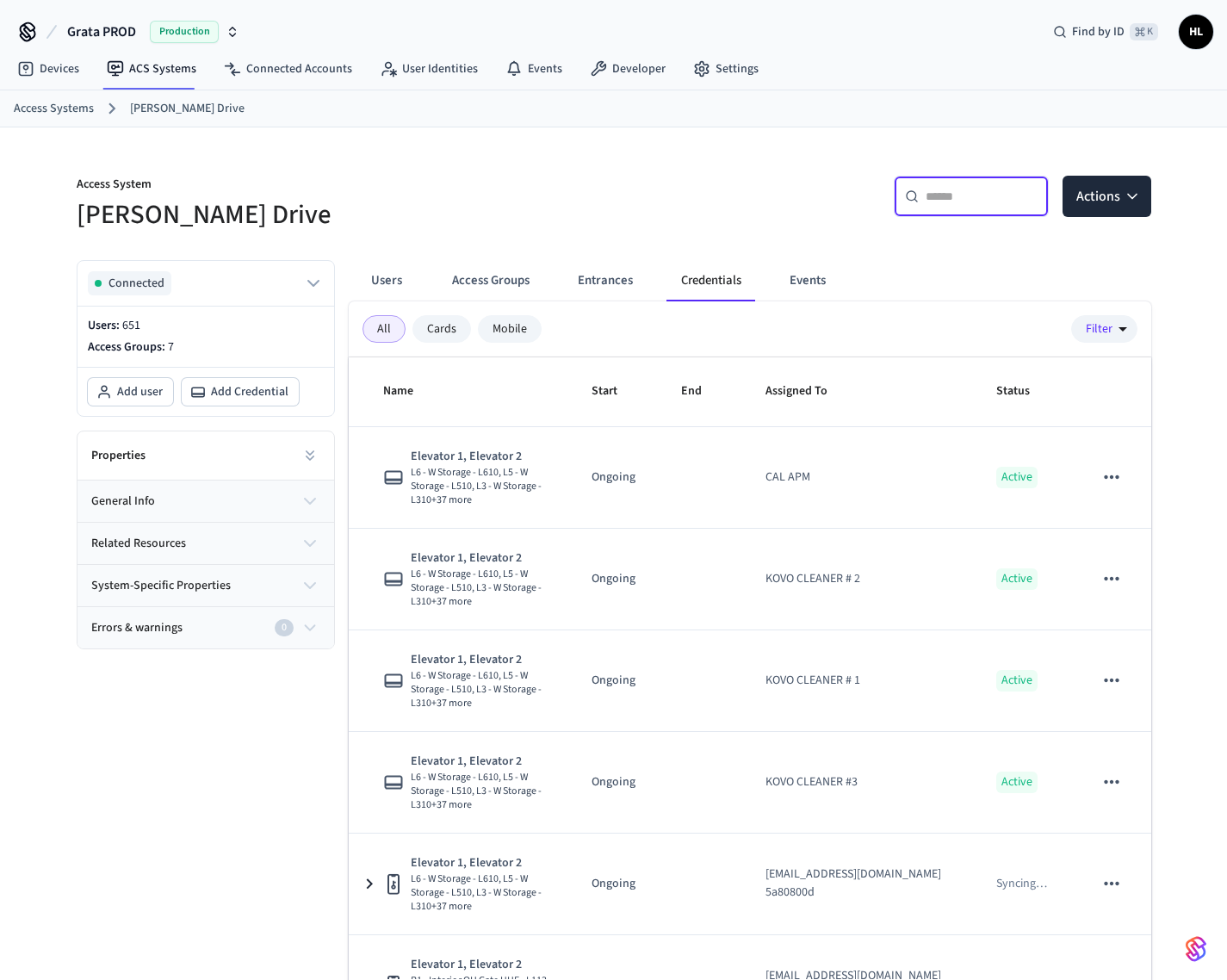
click at [164, 90] on div "Access Systems Grata Gordon Drive" at bounding box center [613, 108] width 1227 height 37
click at [151, 66] on link "ACS Systems" at bounding box center [151, 68] width 117 height 31
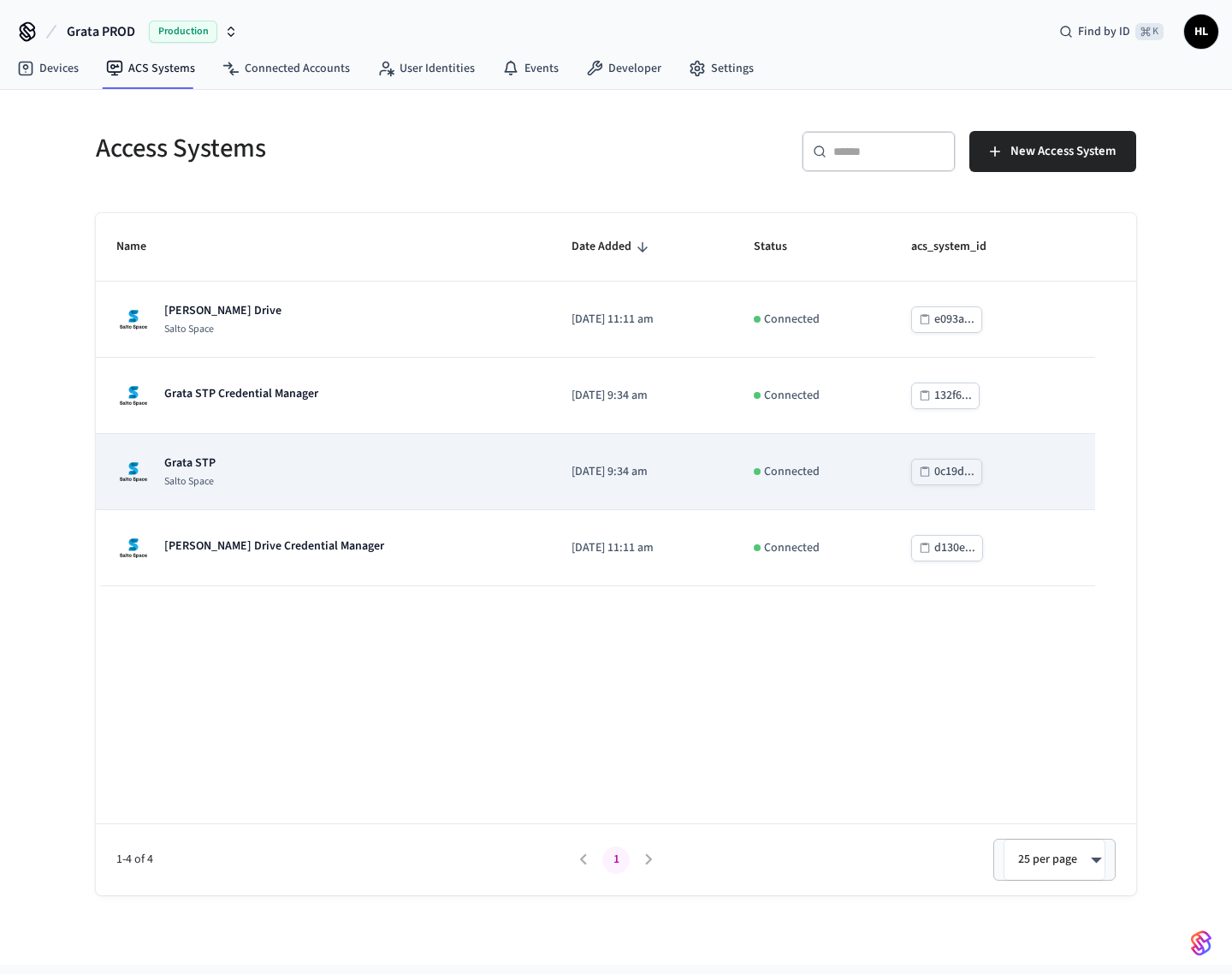
click at [301, 479] on div "Grata STP Salto Space" at bounding box center [323, 471] width 414 height 34
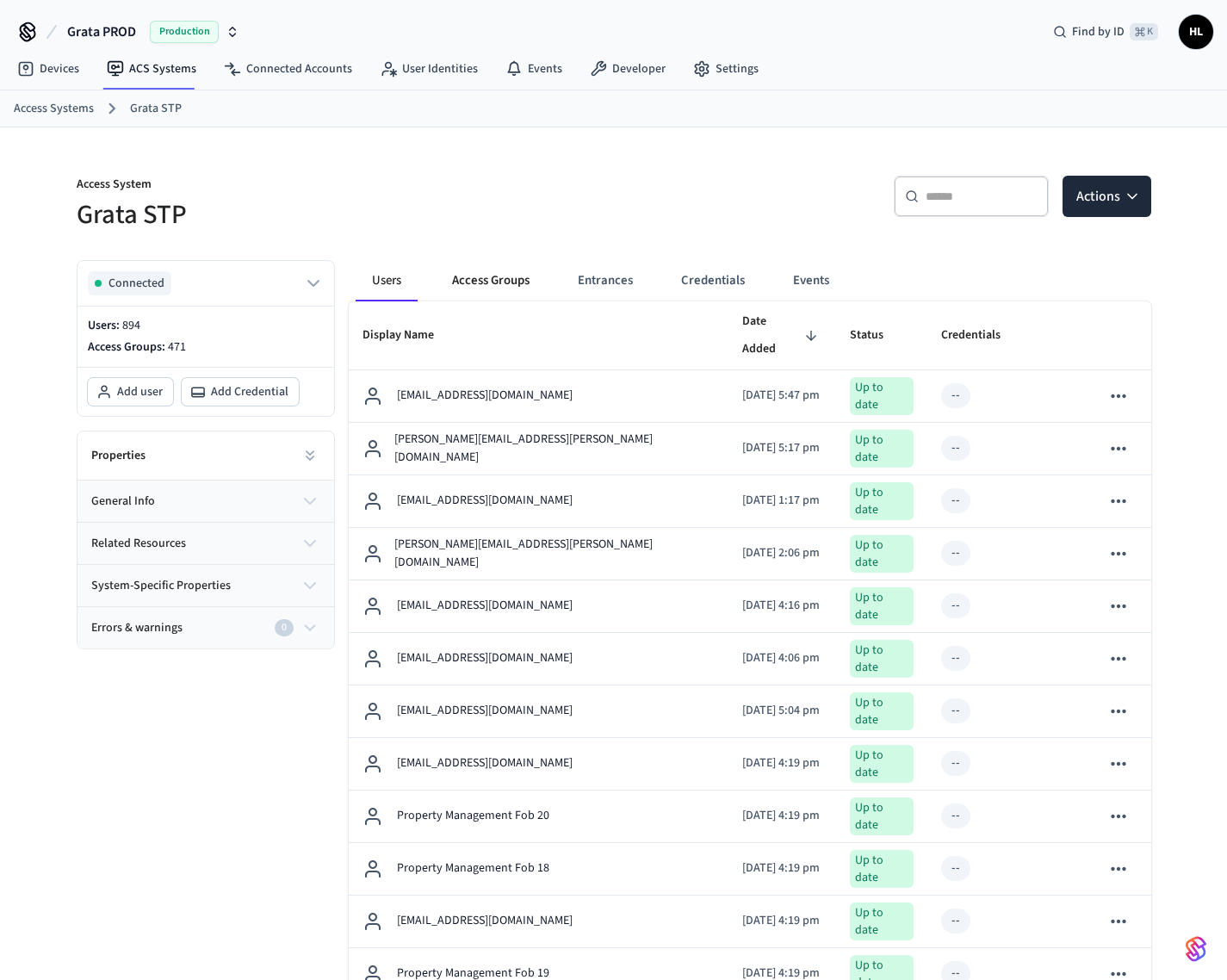
click at [514, 278] on button "Access Groups" at bounding box center [491, 280] width 105 height 41
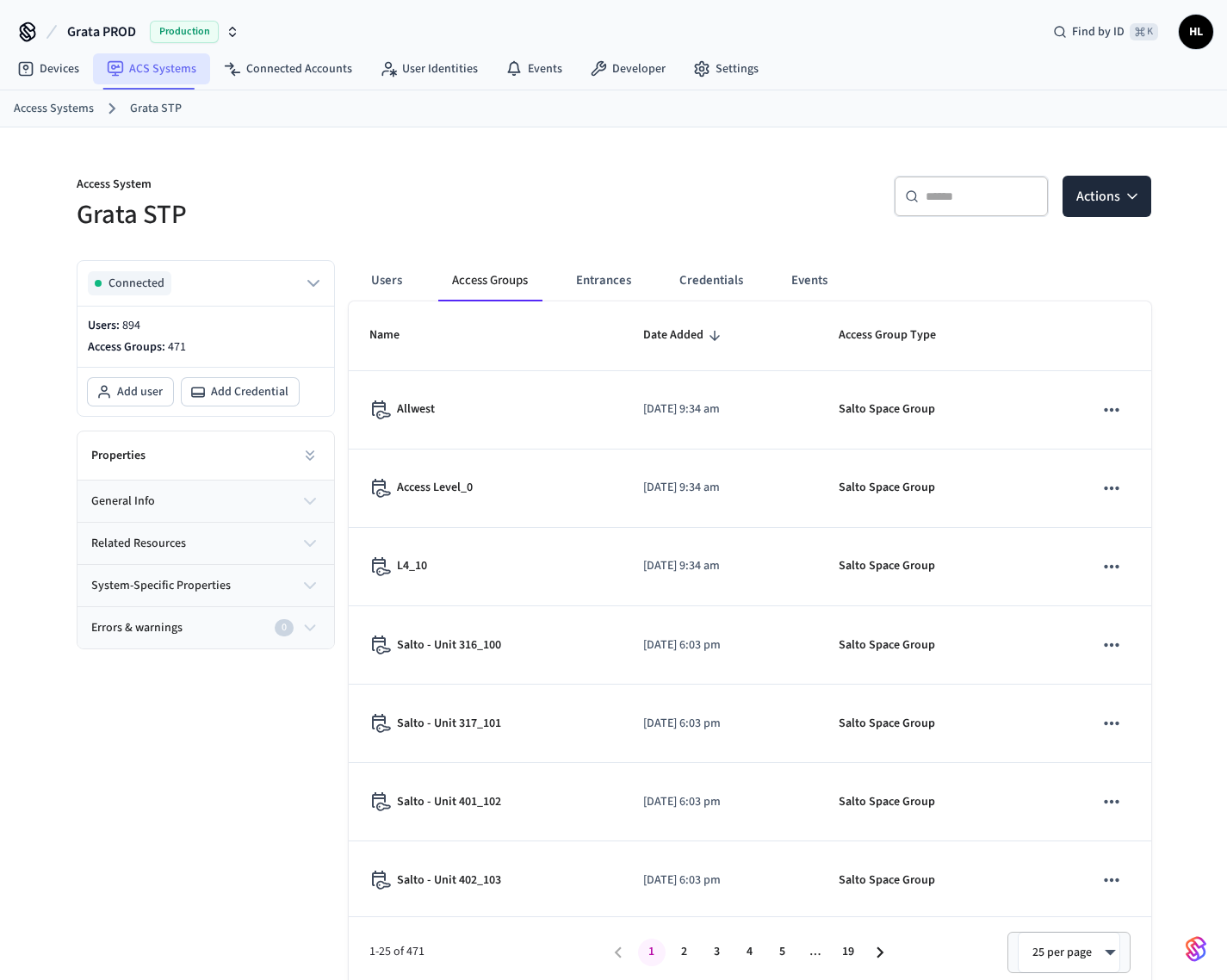
click at [166, 71] on link "ACS Systems" at bounding box center [151, 68] width 117 height 31
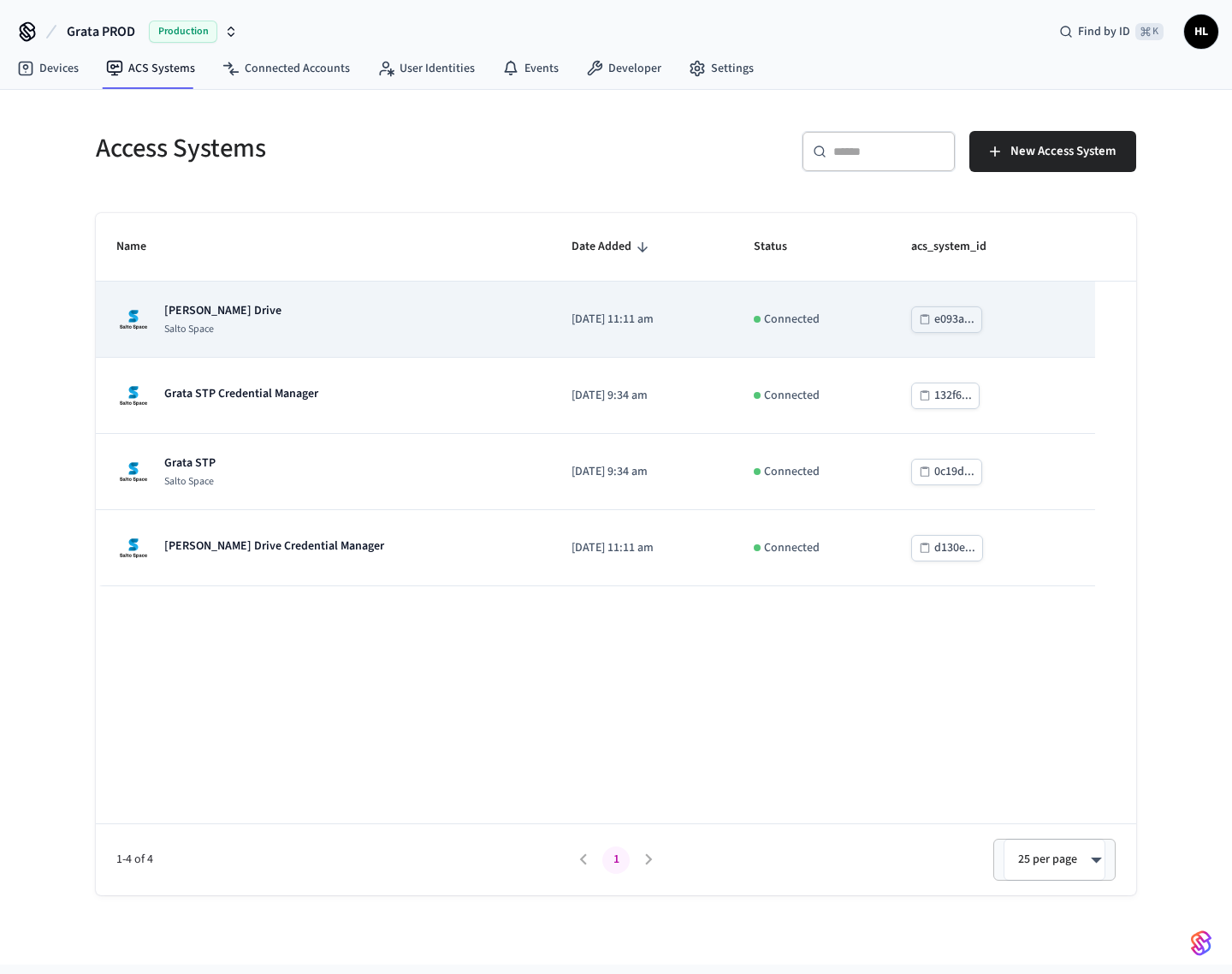
click at [248, 321] on div "Grata Gordon Drive Salto Space" at bounding box center [222, 319] width 117 height 34
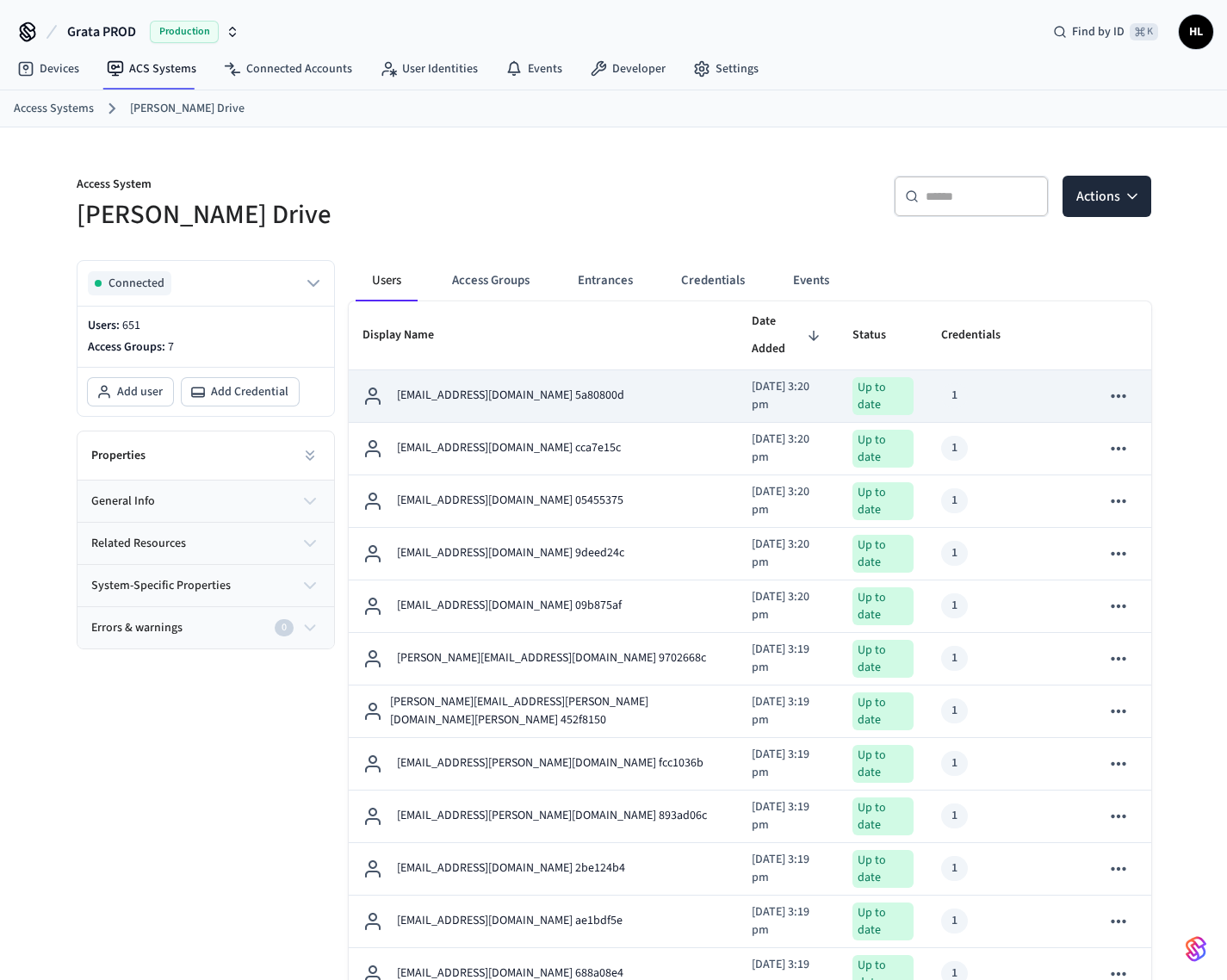
click at [524, 386] on p "tbrady+gor@grata.life 5a80800d" at bounding box center [511, 395] width 227 height 18
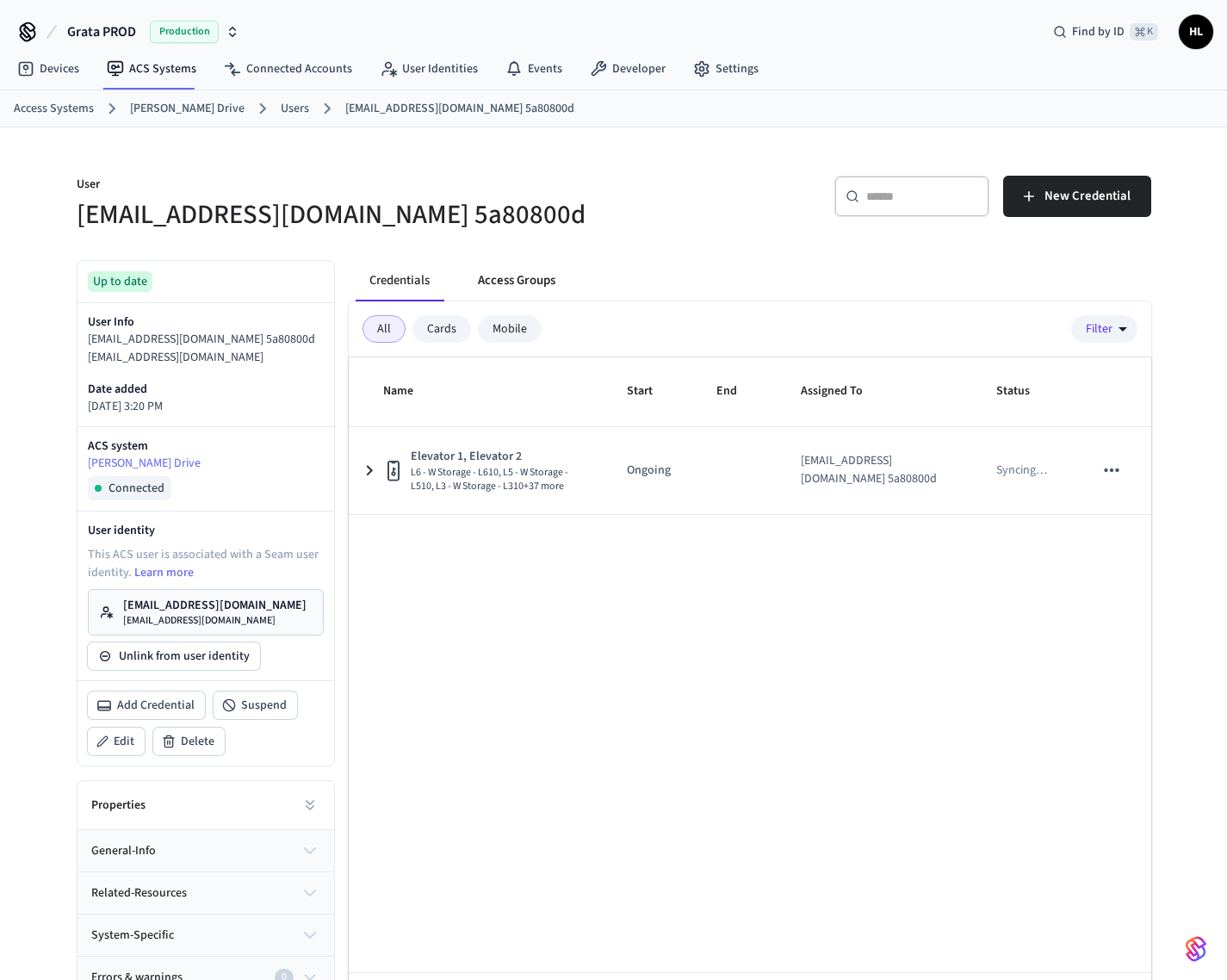
click at [519, 287] on button "Access Groups" at bounding box center [517, 280] width 105 height 41
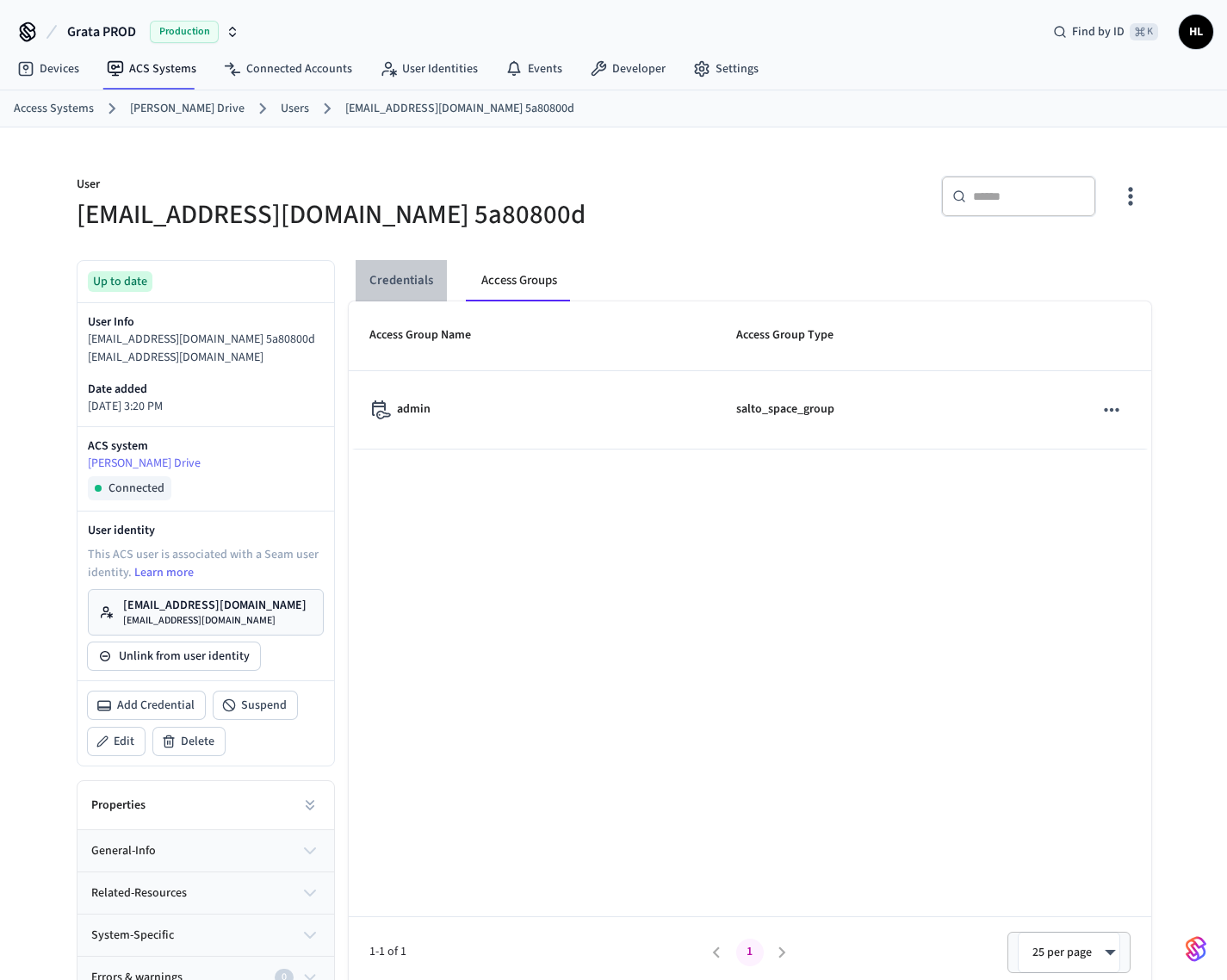
click at [430, 284] on button "Credentials" at bounding box center [401, 280] width 91 height 41
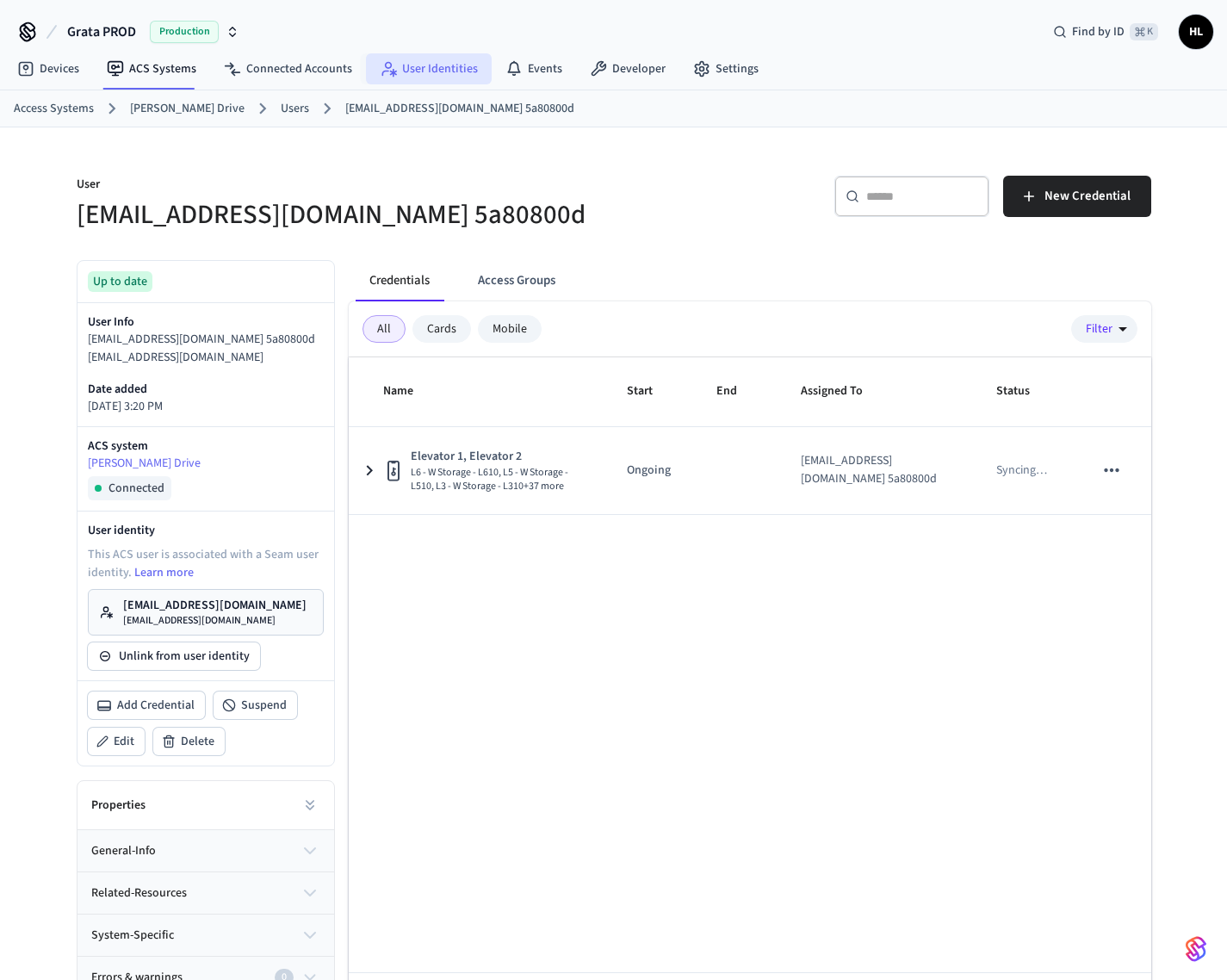
click at [452, 73] on link "User Identities" at bounding box center [429, 68] width 126 height 31
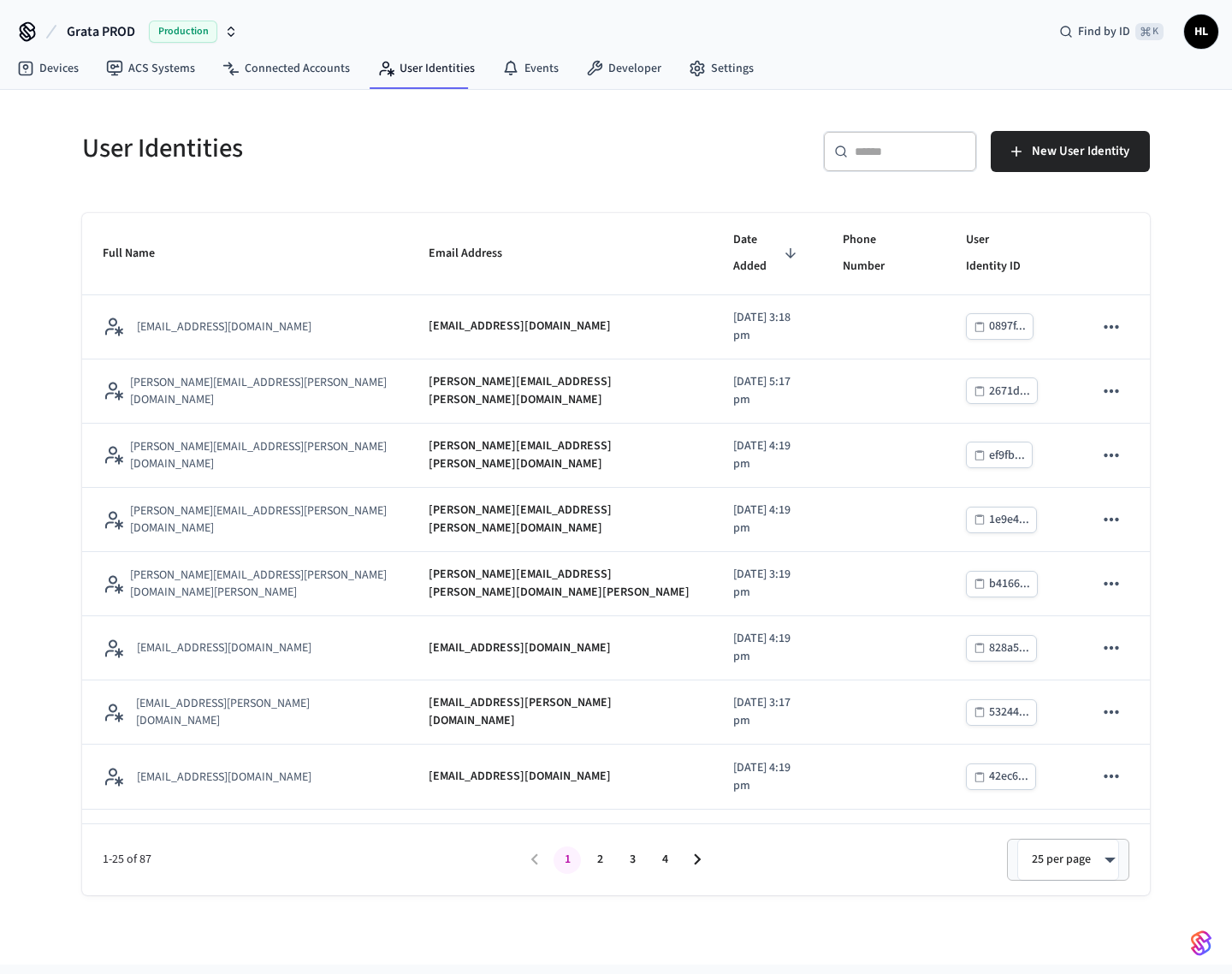
click at [910, 158] on input "text" at bounding box center [911, 151] width 111 height 17
paste input "**********"
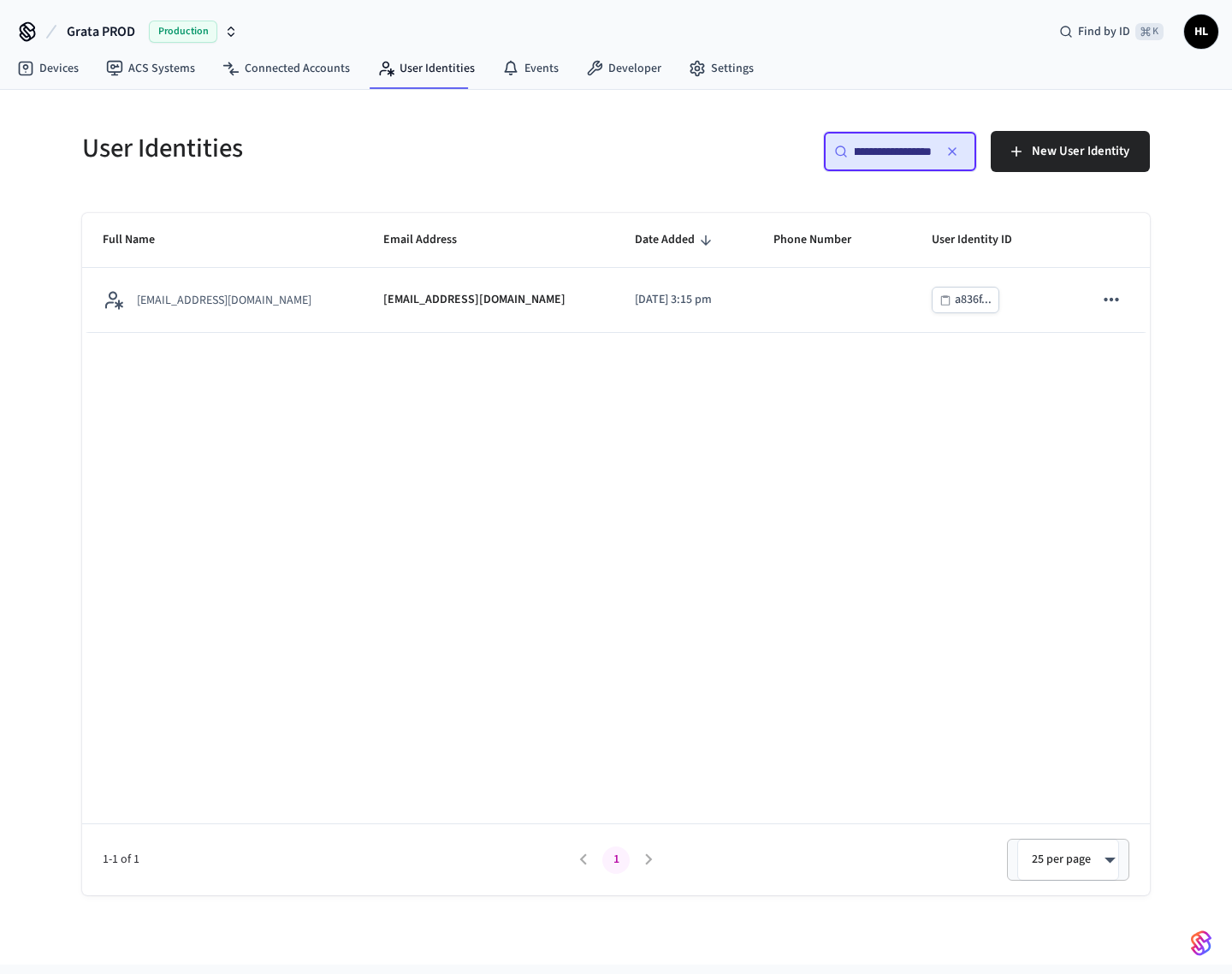
type input "**********"
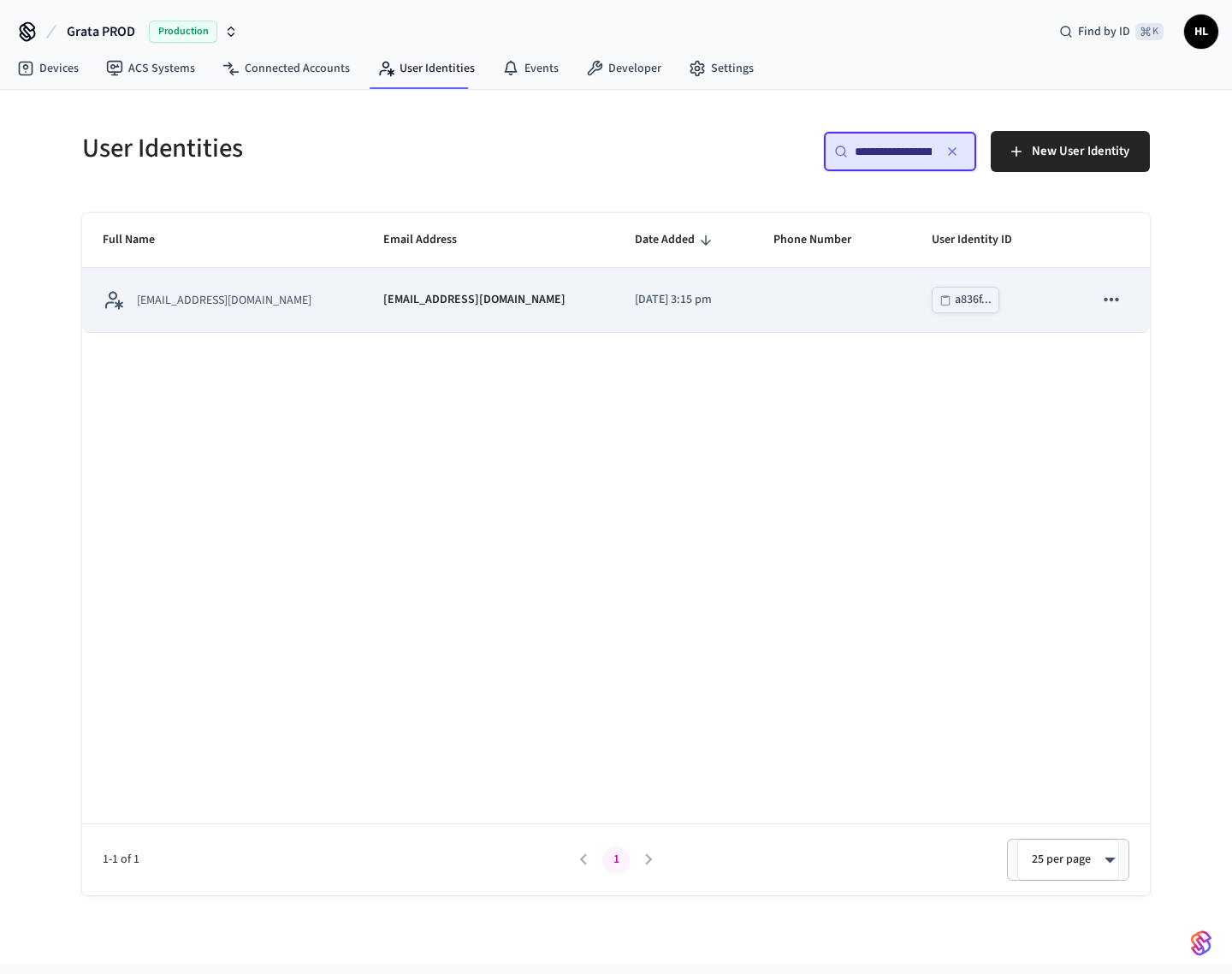
click at [432, 301] on p "[EMAIL_ADDRESS][DOMAIN_NAME]" at bounding box center [474, 300] width 182 height 18
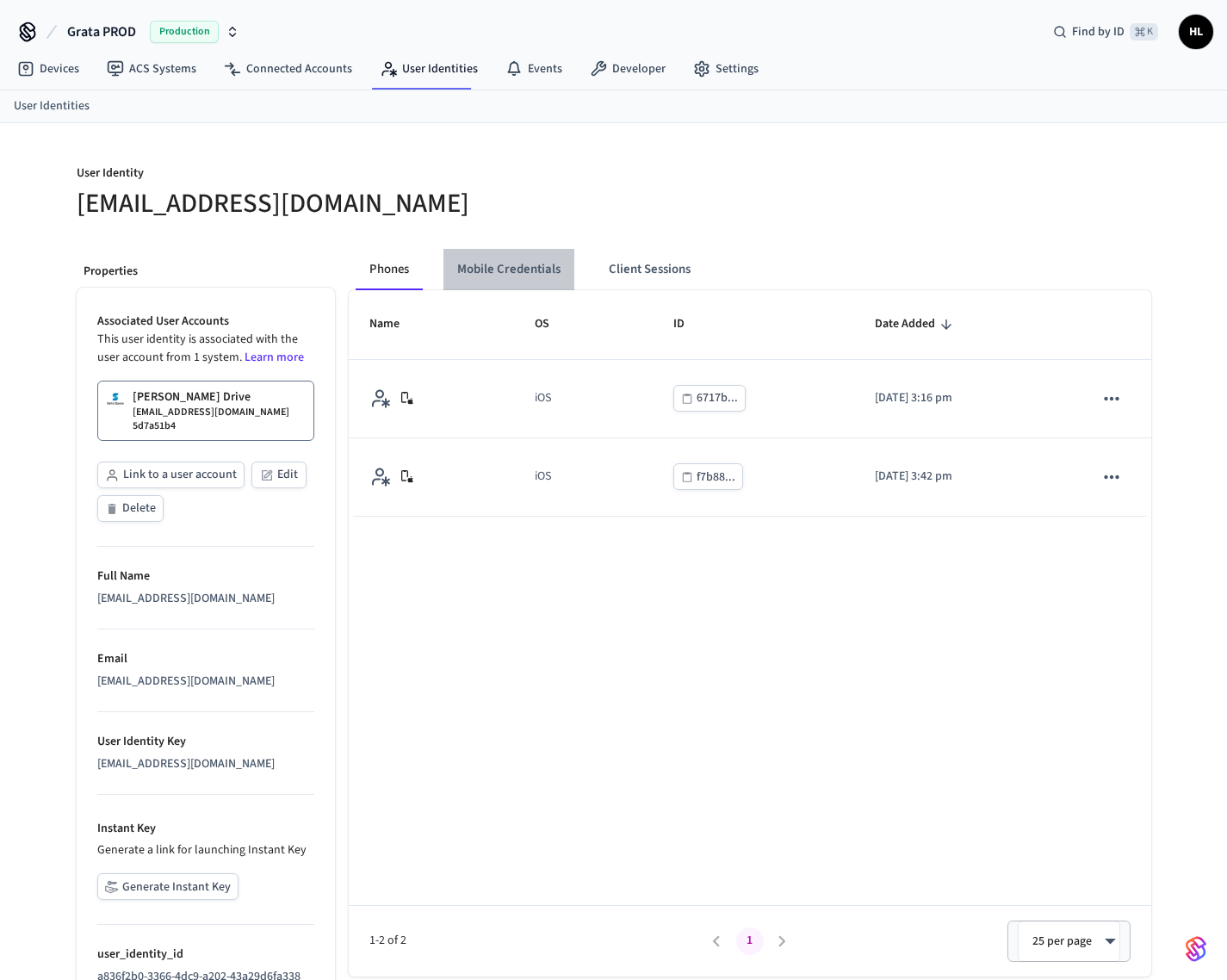
click at [514, 264] on button "Mobile Credentials" at bounding box center [509, 269] width 131 height 41
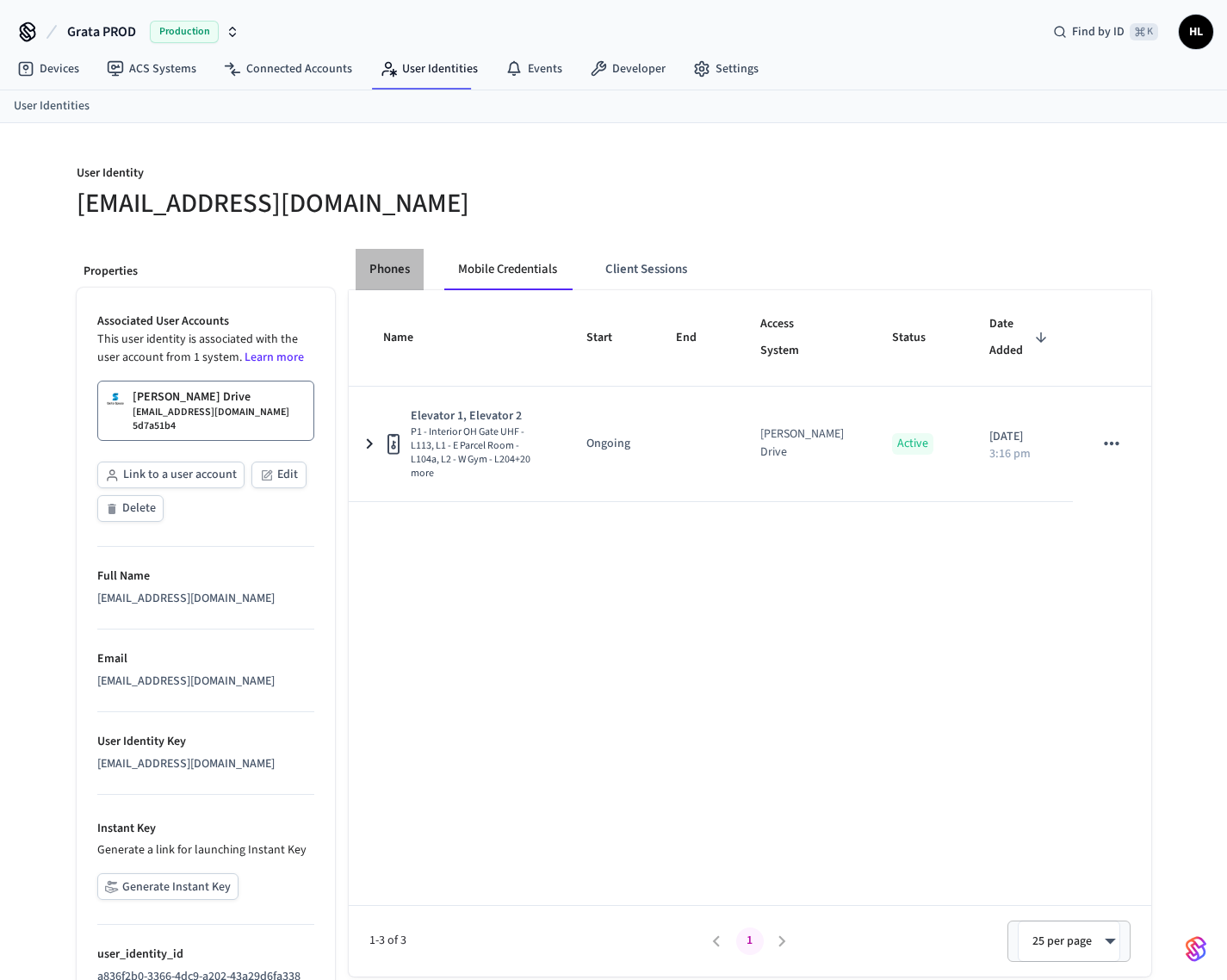
click at [423, 275] on button "Phones" at bounding box center [390, 269] width 68 height 41
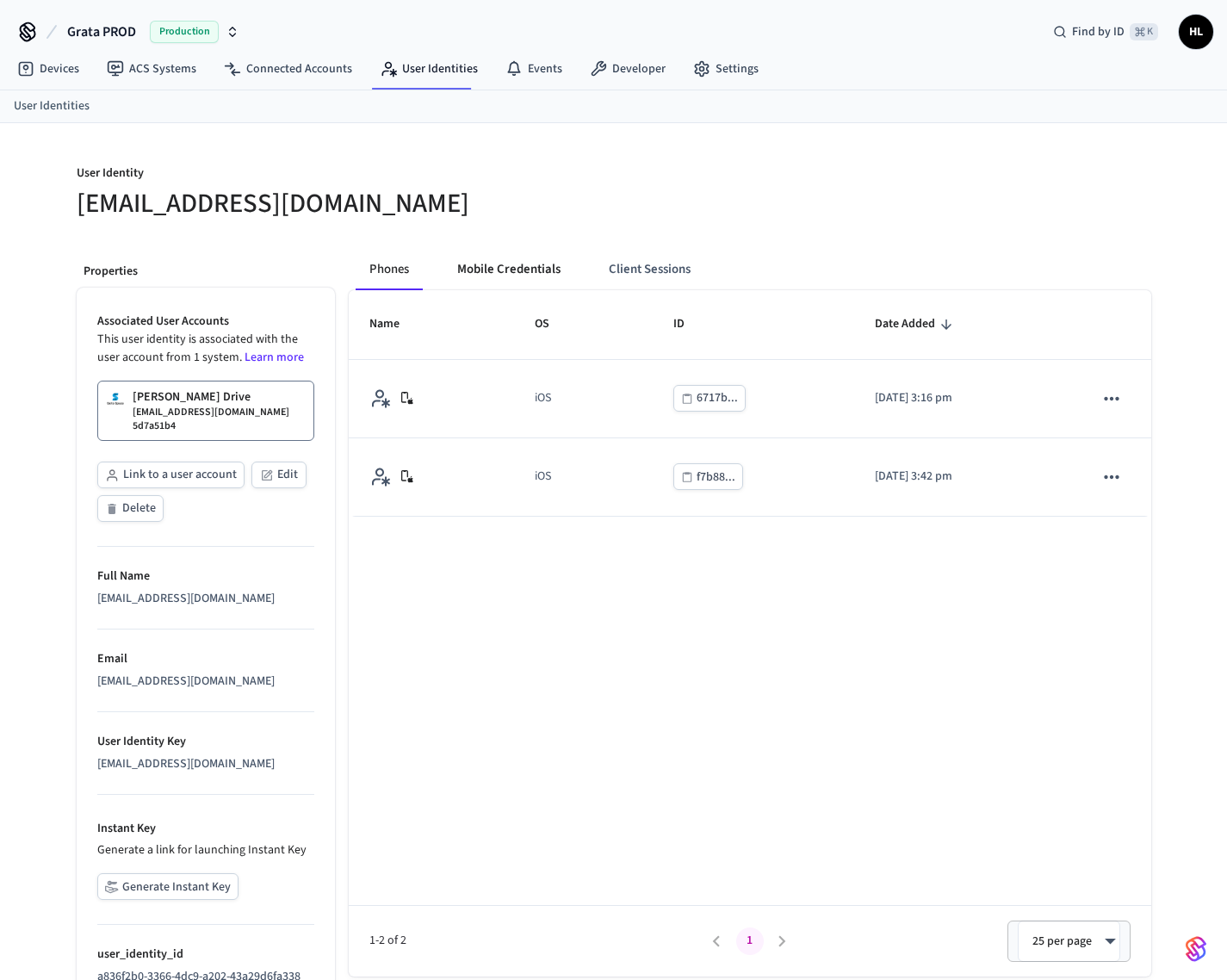
click at [521, 270] on button "Mobile Credentials" at bounding box center [509, 269] width 131 height 41
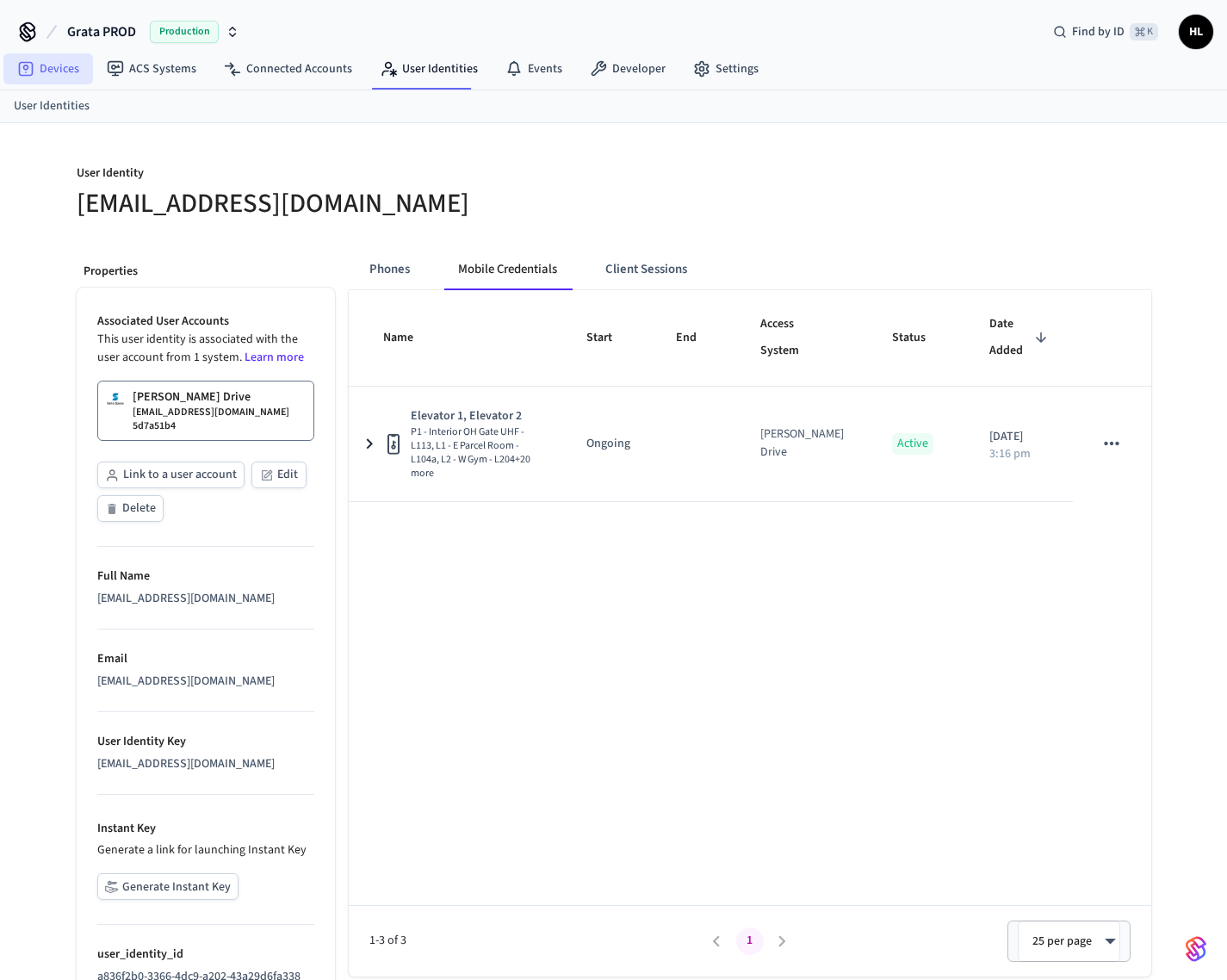
click at [72, 70] on link "Devices" at bounding box center [48, 68] width 89 height 31
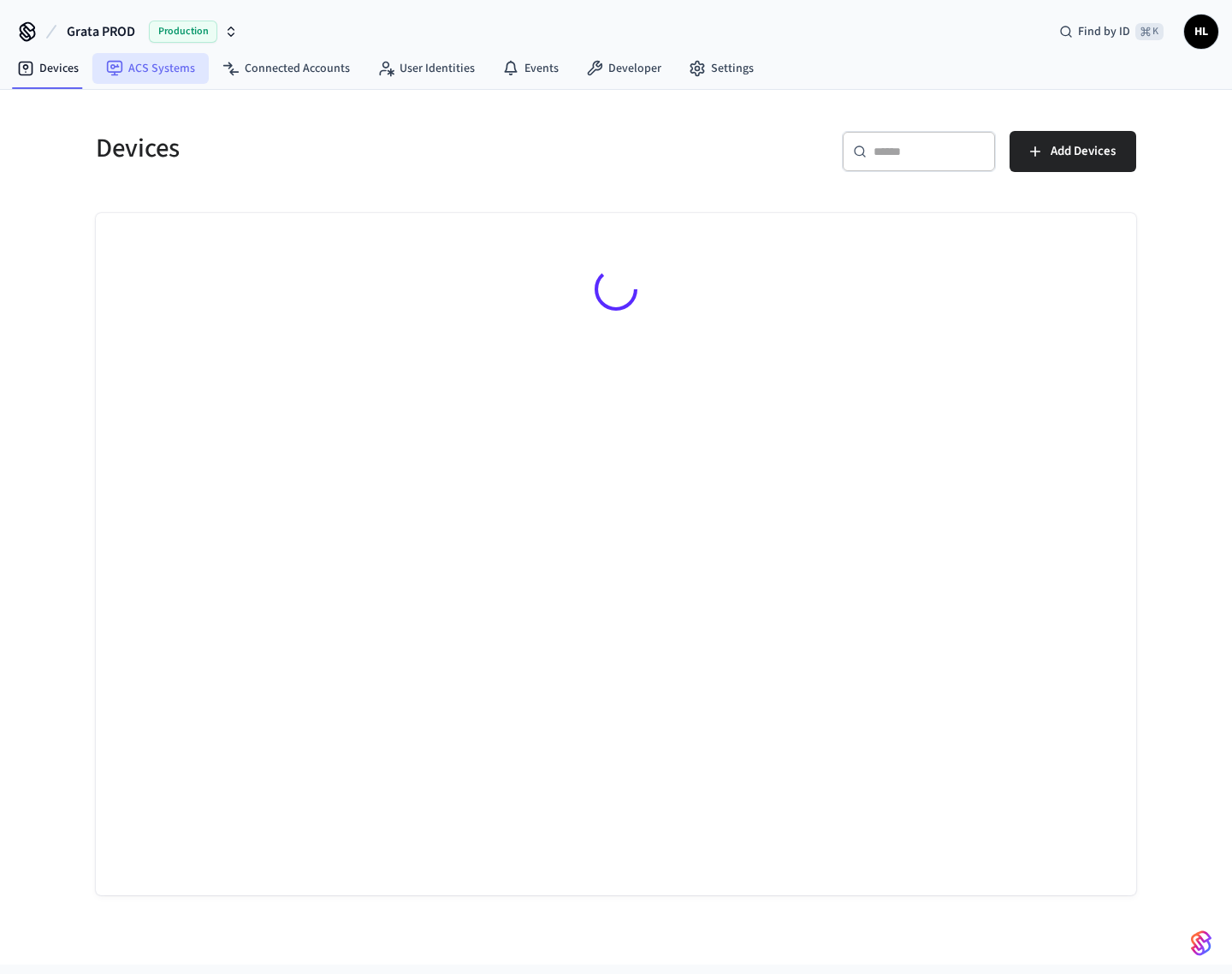
click at [165, 76] on link "ACS Systems" at bounding box center [150, 68] width 116 height 30
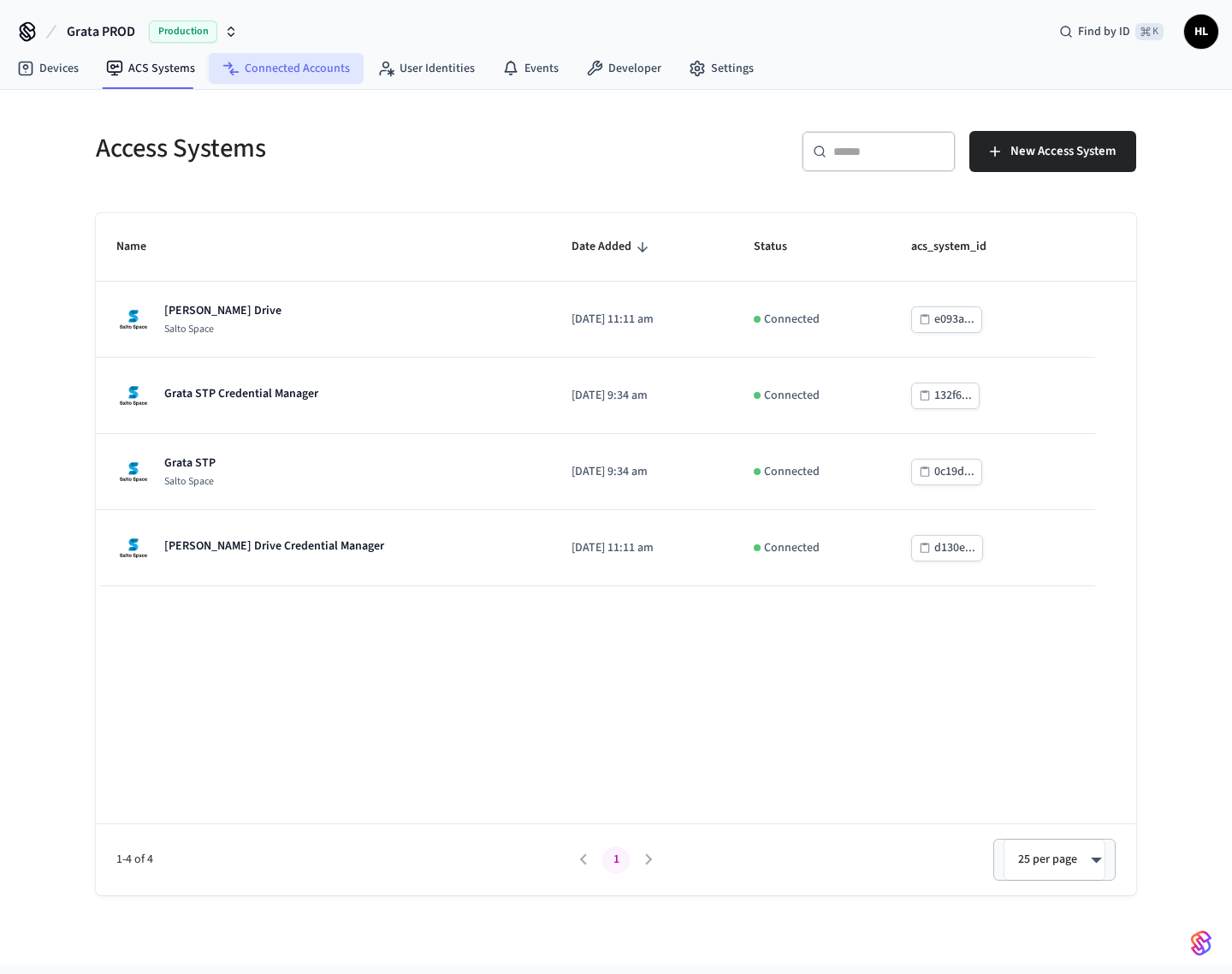
click at [291, 75] on link "Connected Accounts" at bounding box center [286, 68] width 155 height 30
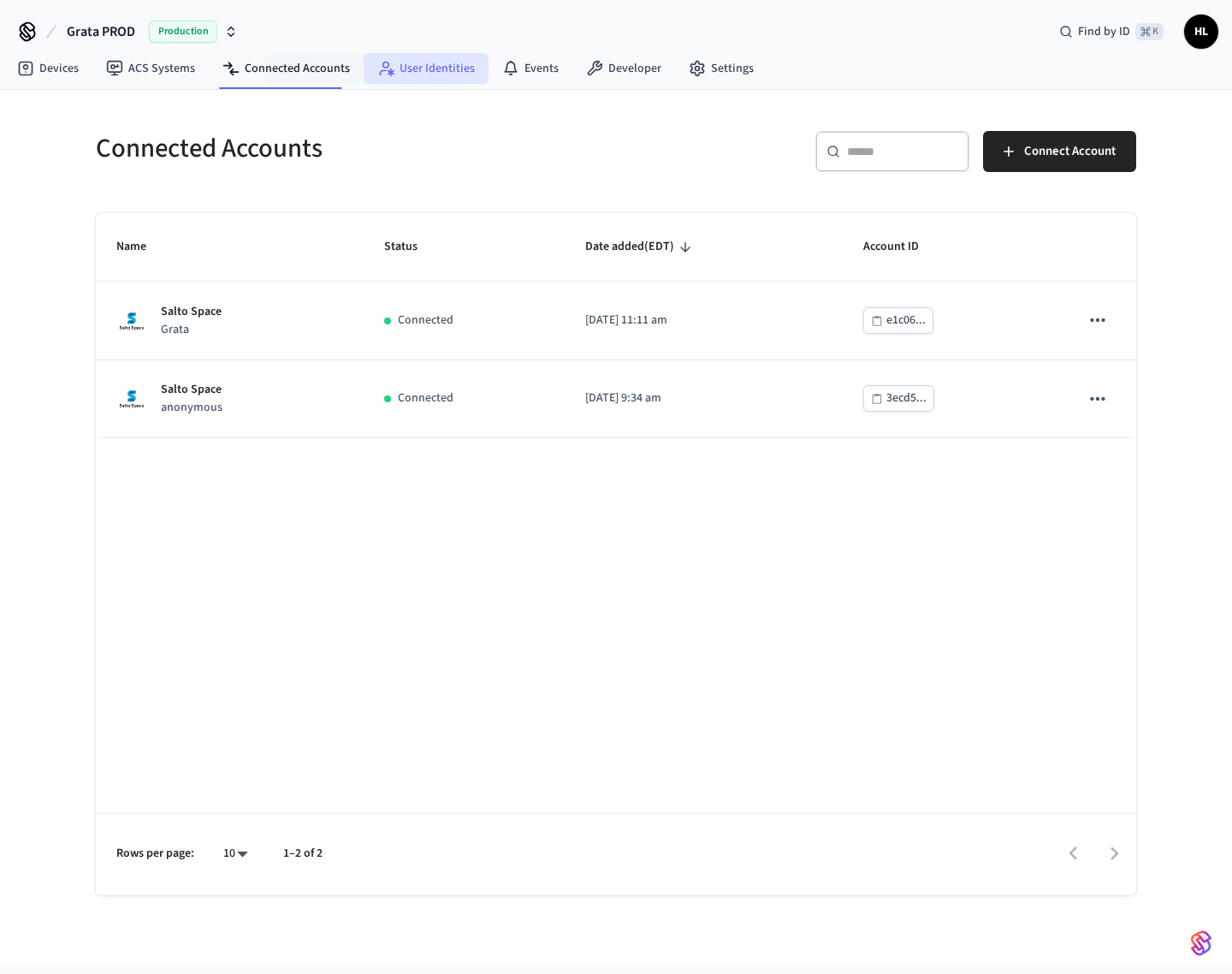
click at [420, 59] on link "User Identities" at bounding box center [427, 68] width 125 height 30
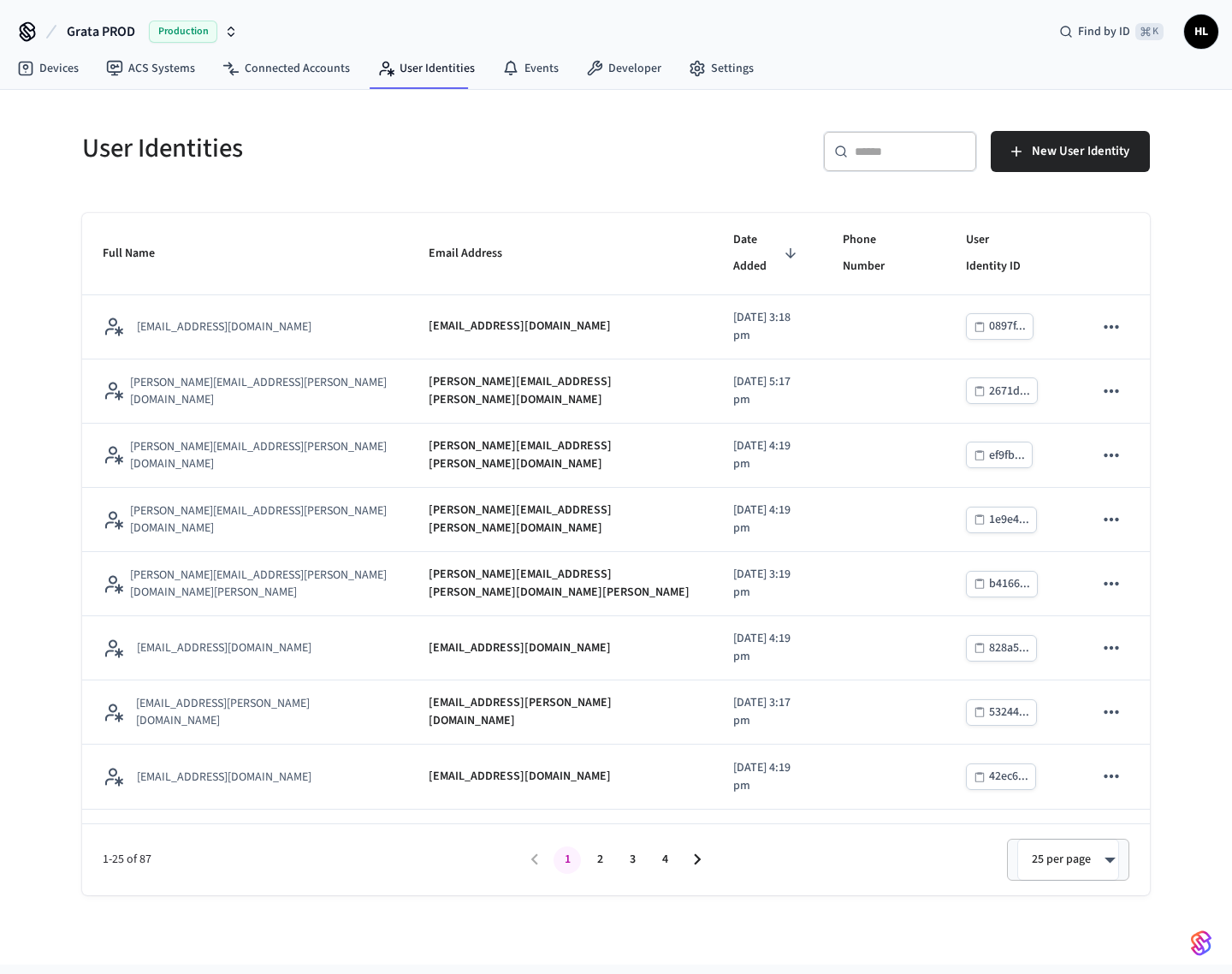
click at [148, 36] on button "Grata PROD Production" at bounding box center [152, 31] width 182 height 36
